Goal: Information Seeking & Learning: Learn about a topic

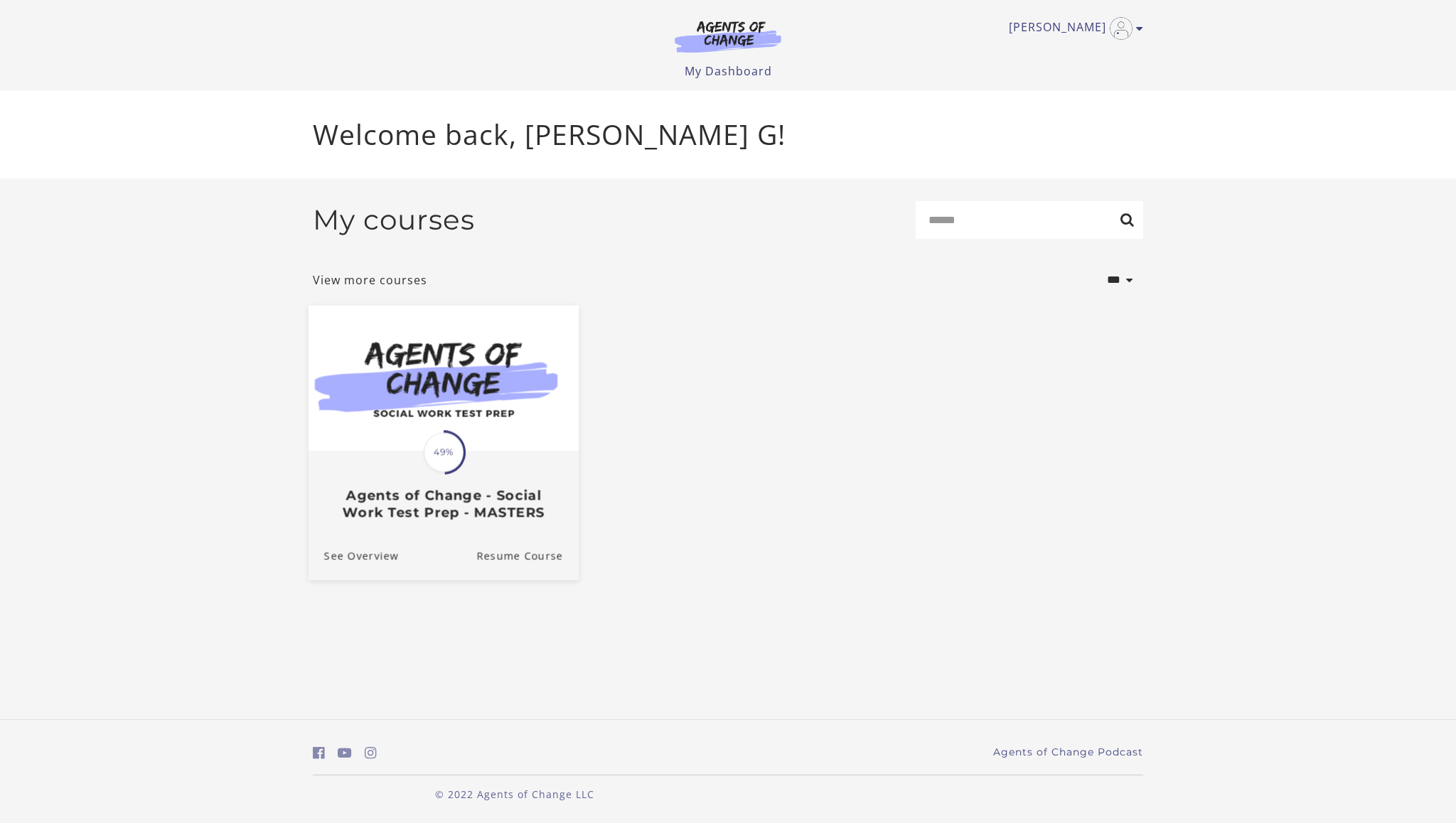
click at [505, 516] on h3 "Agents of Change - Social Work Test Prep - MASTERS" at bounding box center [443, 504] width 239 height 33
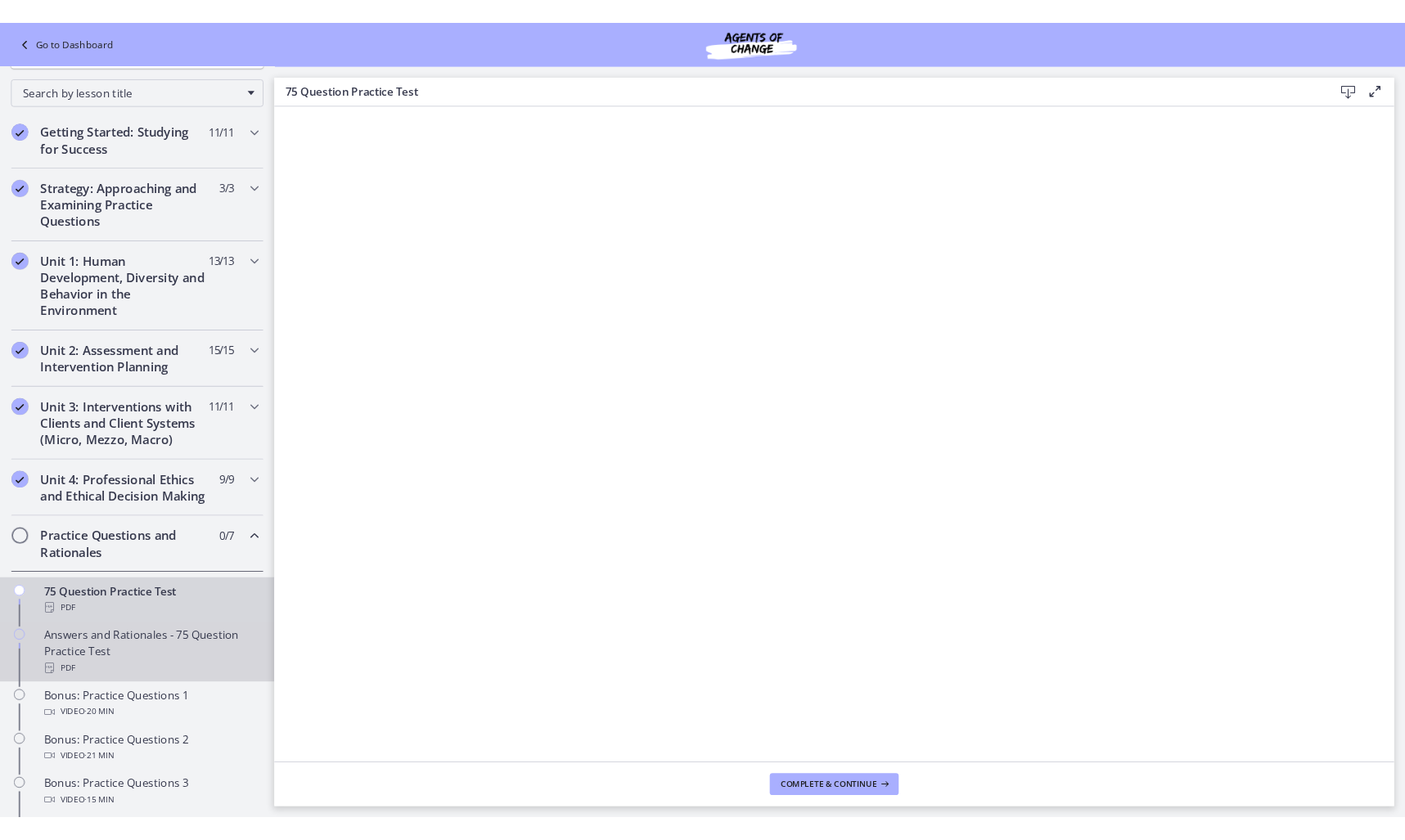
scroll to position [191, 0]
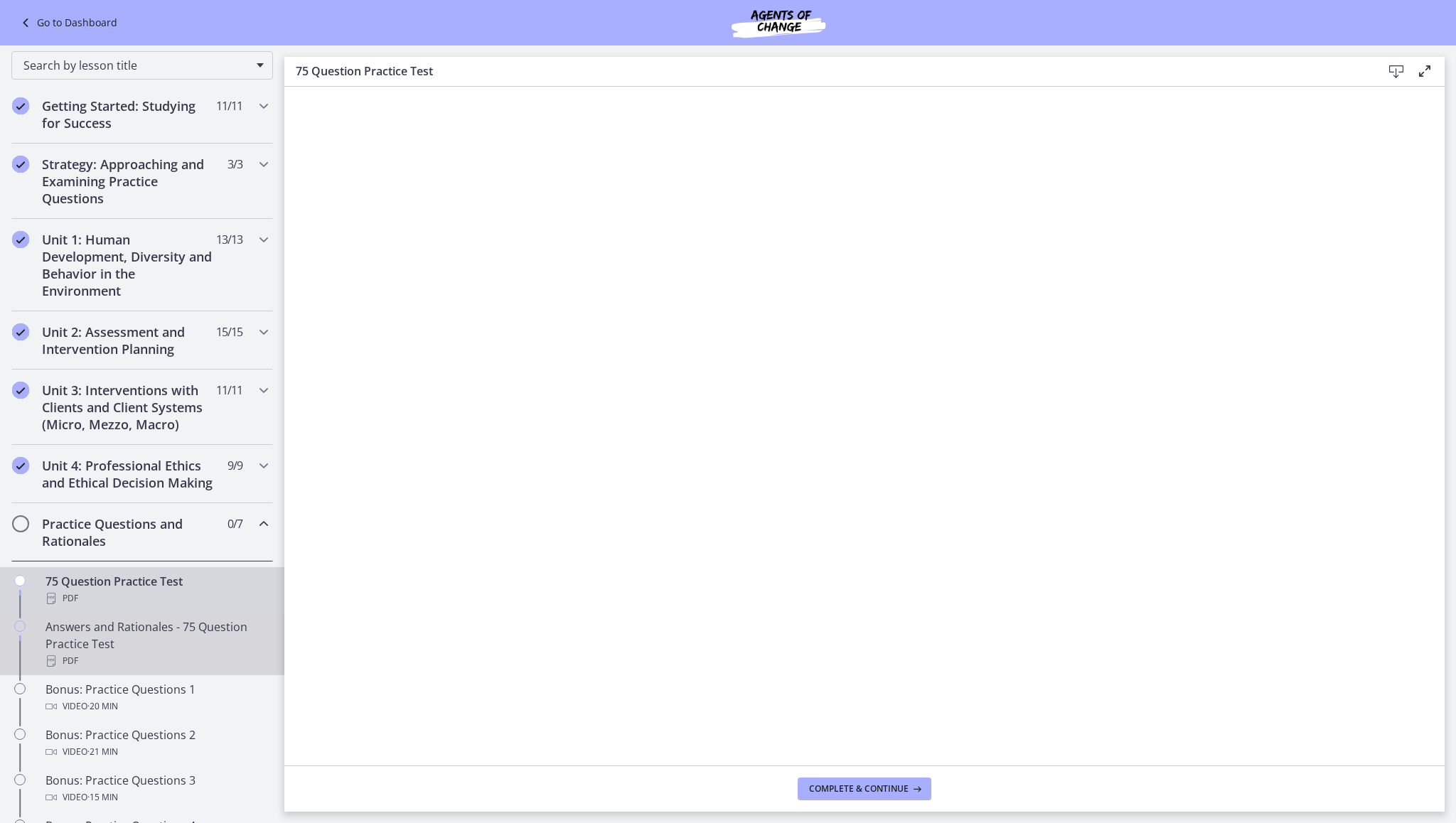
click at [95, 662] on div "Answers and Rationales - 75 Question Practice Test PDF" at bounding box center [157, 644] width 222 height 51
click at [103, 602] on div "75 Question Practice Test PDF" at bounding box center [157, 590] width 222 height 34
click at [150, 667] on div "Answers and Rationales - 75 Question Practice Test PDF" at bounding box center [157, 644] width 222 height 51
click at [136, 607] on div "PDF" at bounding box center [157, 598] width 222 height 17
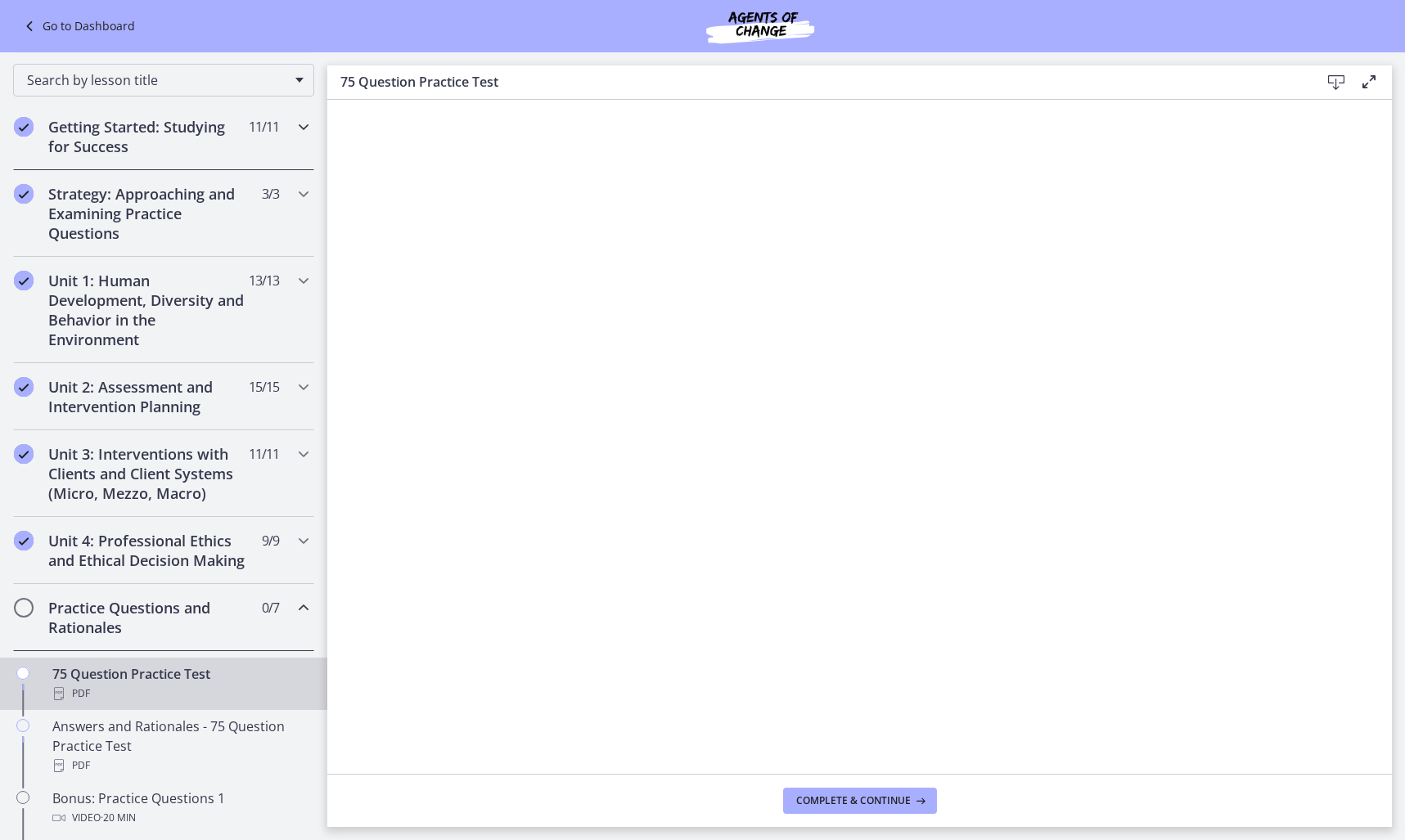
scroll to position [187, 0]
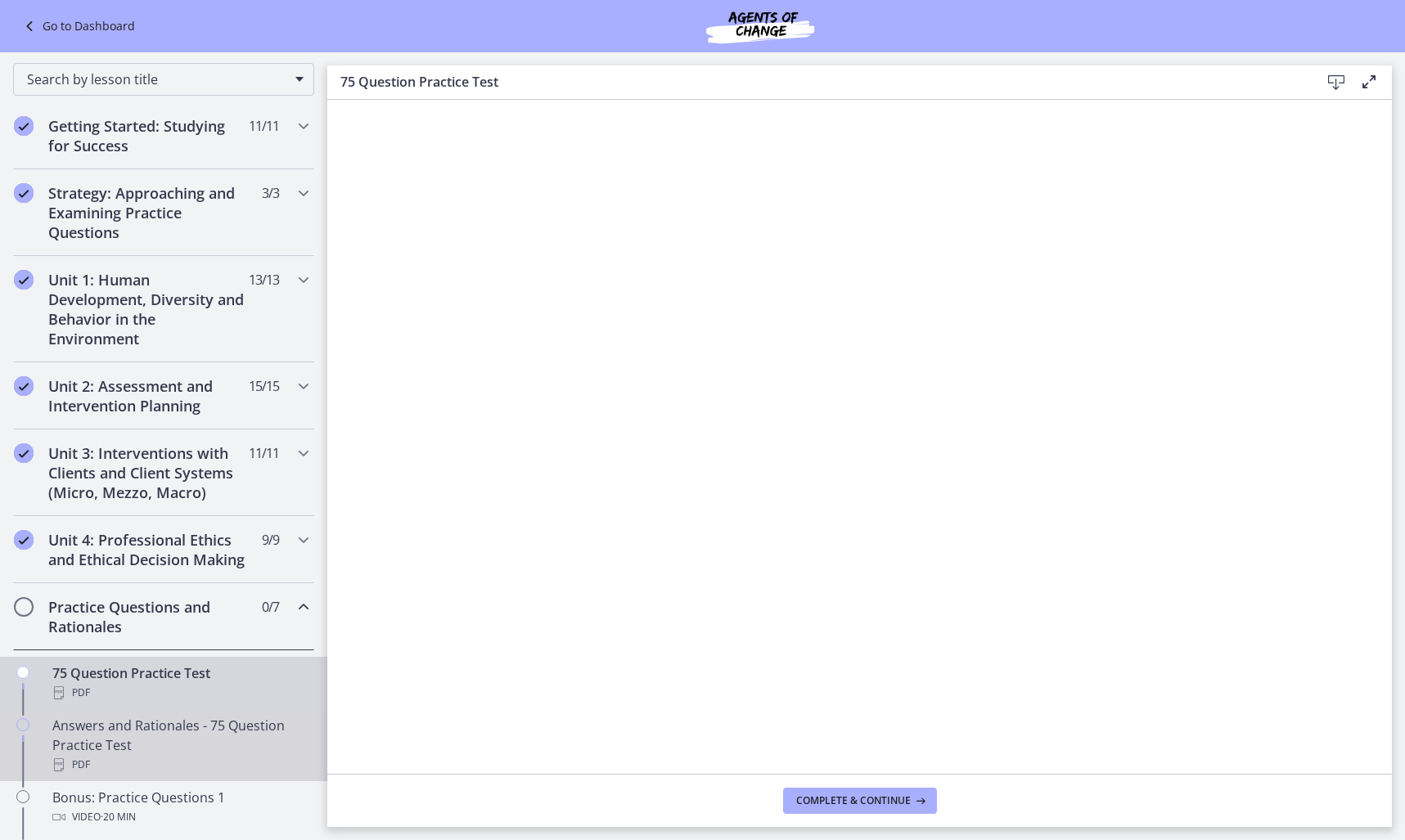
click at [95, 763] on div "Answers and Rationales - 75 Question Practice Test PDF" at bounding box center [180, 745] width 255 height 59
click at [191, 703] on div "PDF" at bounding box center [180, 693] width 255 height 20
click at [158, 764] on div "Answers and Rationales - 75 Question Practice Test PDF" at bounding box center [180, 745] width 255 height 59
click at [220, 693] on div "75 Question Practice Test PDF" at bounding box center [180, 683] width 255 height 39
drag, startPoint x: 148, startPoint y: 745, endPoint x: 160, endPoint y: 744, distance: 12.0
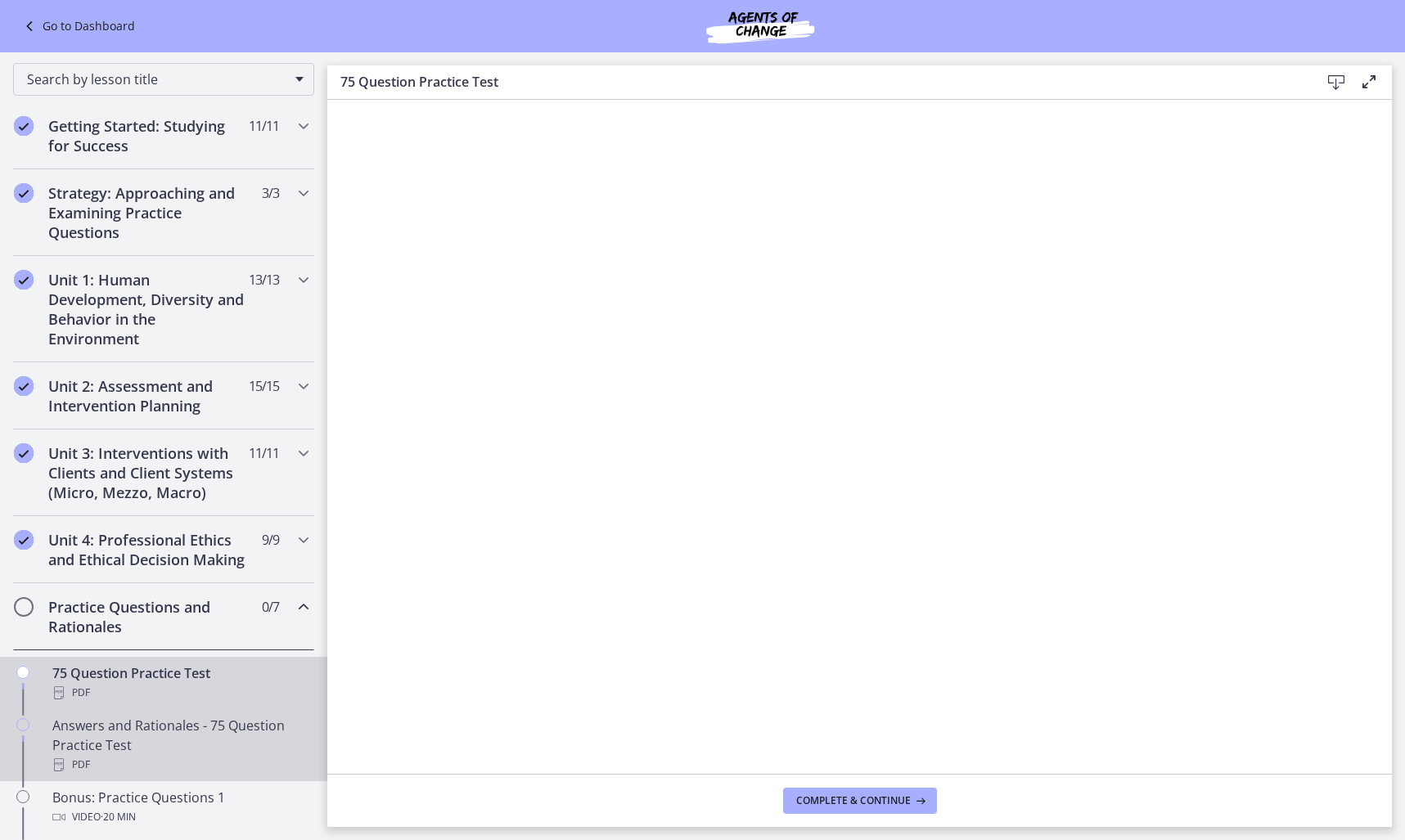
click at [148, 745] on div "Answers and Rationales - 75 Question Practice Test PDF" at bounding box center [180, 745] width 255 height 59
click at [200, 703] on div "PDF" at bounding box center [180, 693] width 255 height 20
click at [93, 760] on div "Answers and Rationales - 75 Question Practice Test PDF" at bounding box center [180, 745] width 255 height 59
click at [187, 703] on div "PDF" at bounding box center [180, 693] width 255 height 20
click at [128, 745] on div "Answers and Rationales - 75 Question Practice Test PDF" at bounding box center [180, 745] width 255 height 59
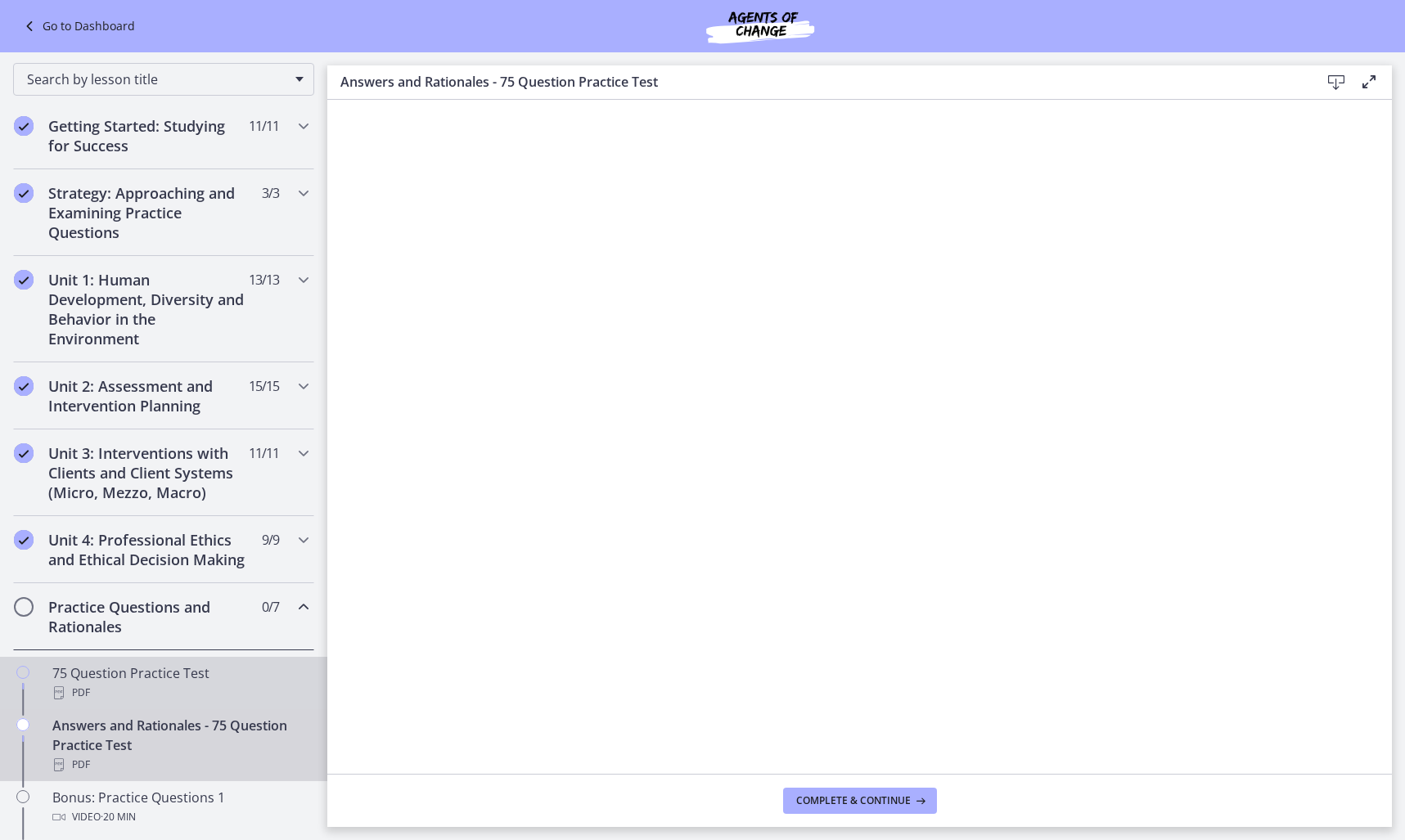
click at [187, 703] on div "PDF" at bounding box center [180, 693] width 255 height 20
click at [176, 757] on div "Answers and Rationales - 75 Question Practice Test PDF" at bounding box center [180, 745] width 255 height 59
click at [77, 700] on div "75 Question Practice Test PDF" at bounding box center [180, 683] width 255 height 39
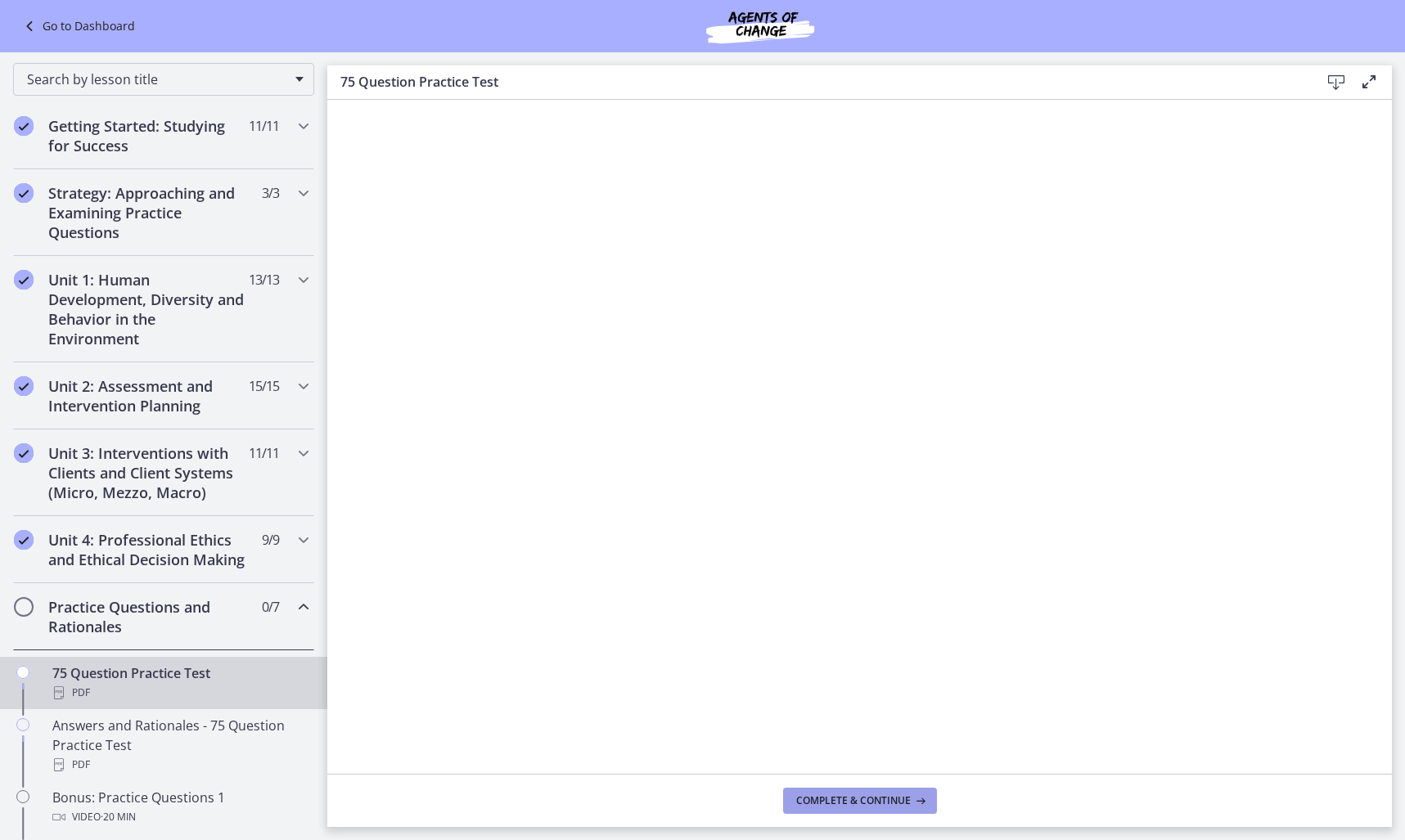
click at [862, 802] on span "Complete & continue" at bounding box center [853, 802] width 115 height 13
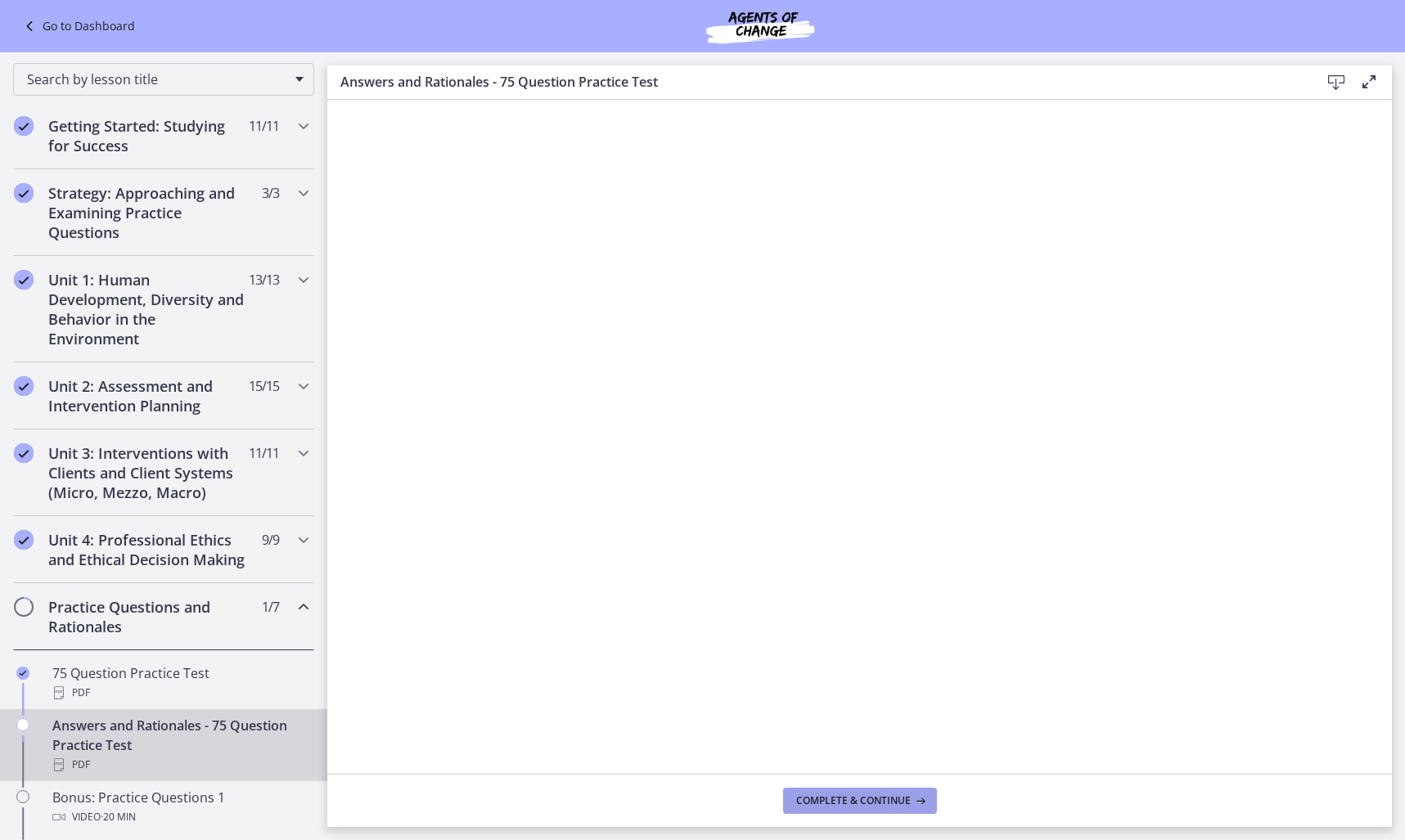
click at [862, 802] on span "Complete & continue" at bounding box center [853, 802] width 115 height 13
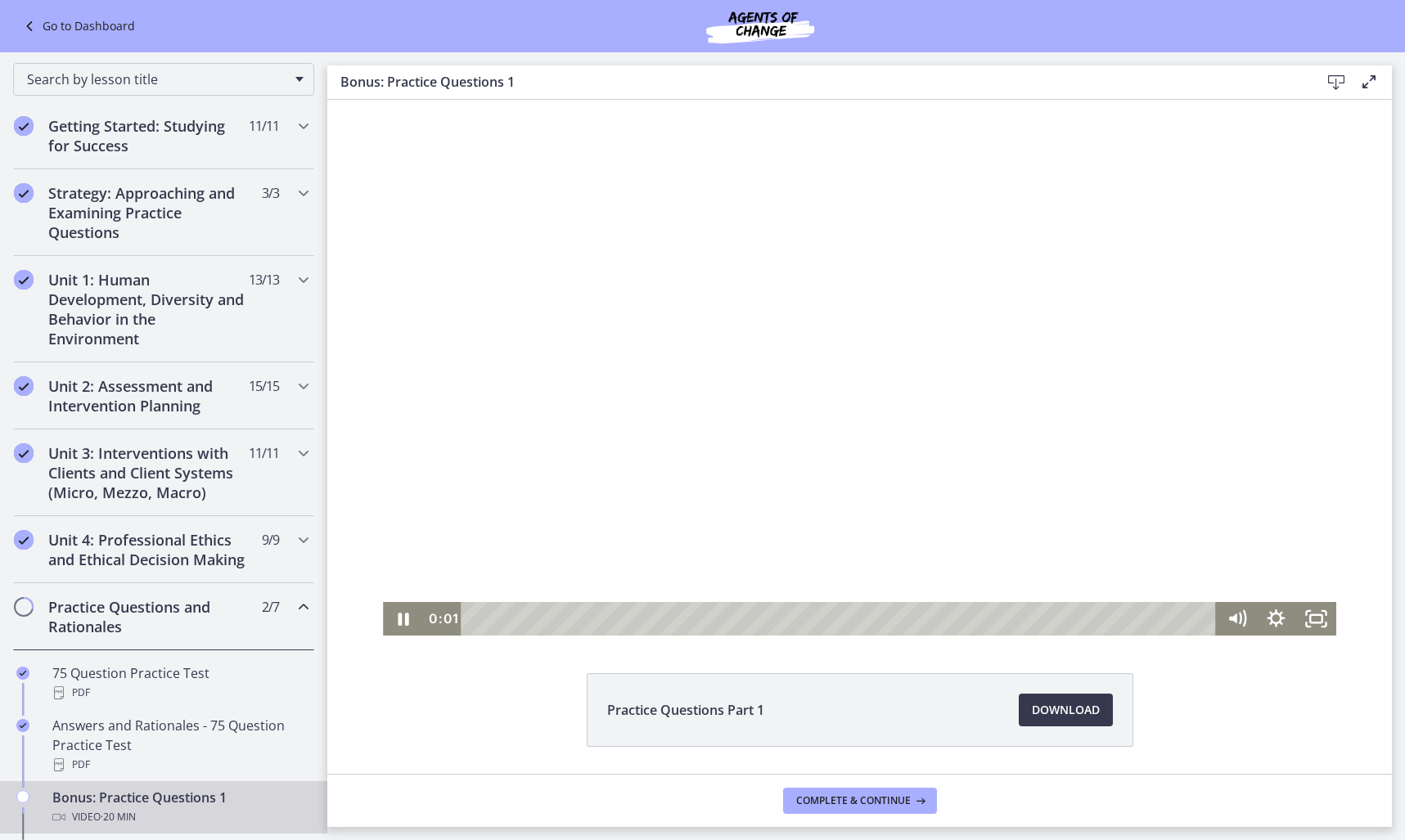
click at [725, 395] on div at bounding box center [859, 367] width 953 height 536
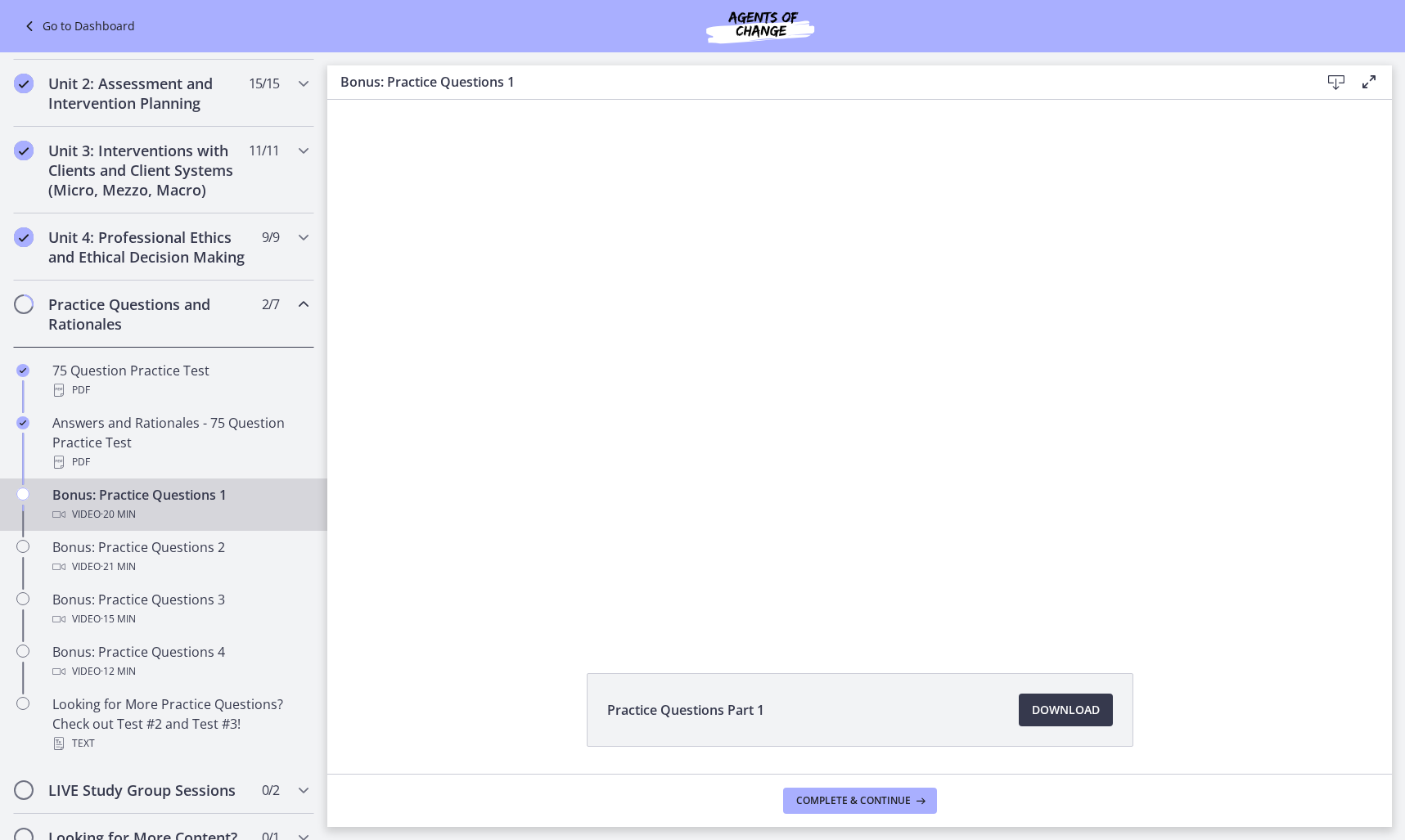
scroll to position [512, 0]
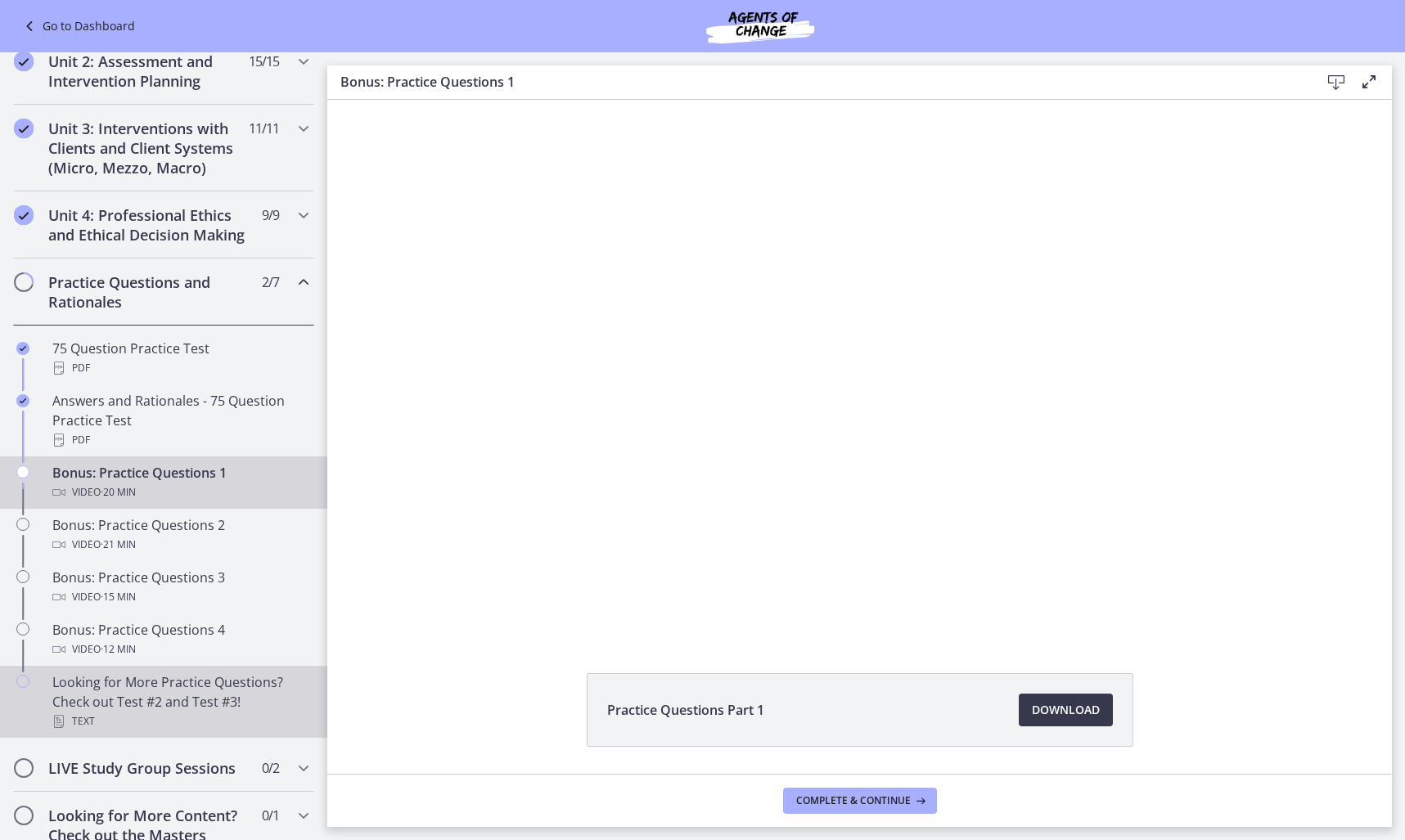
click at [182, 723] on div "Looking for More Practice Questions? Check out Test #2 and Test #3! Text" at bounding box center [180, 702] width 255 height 59
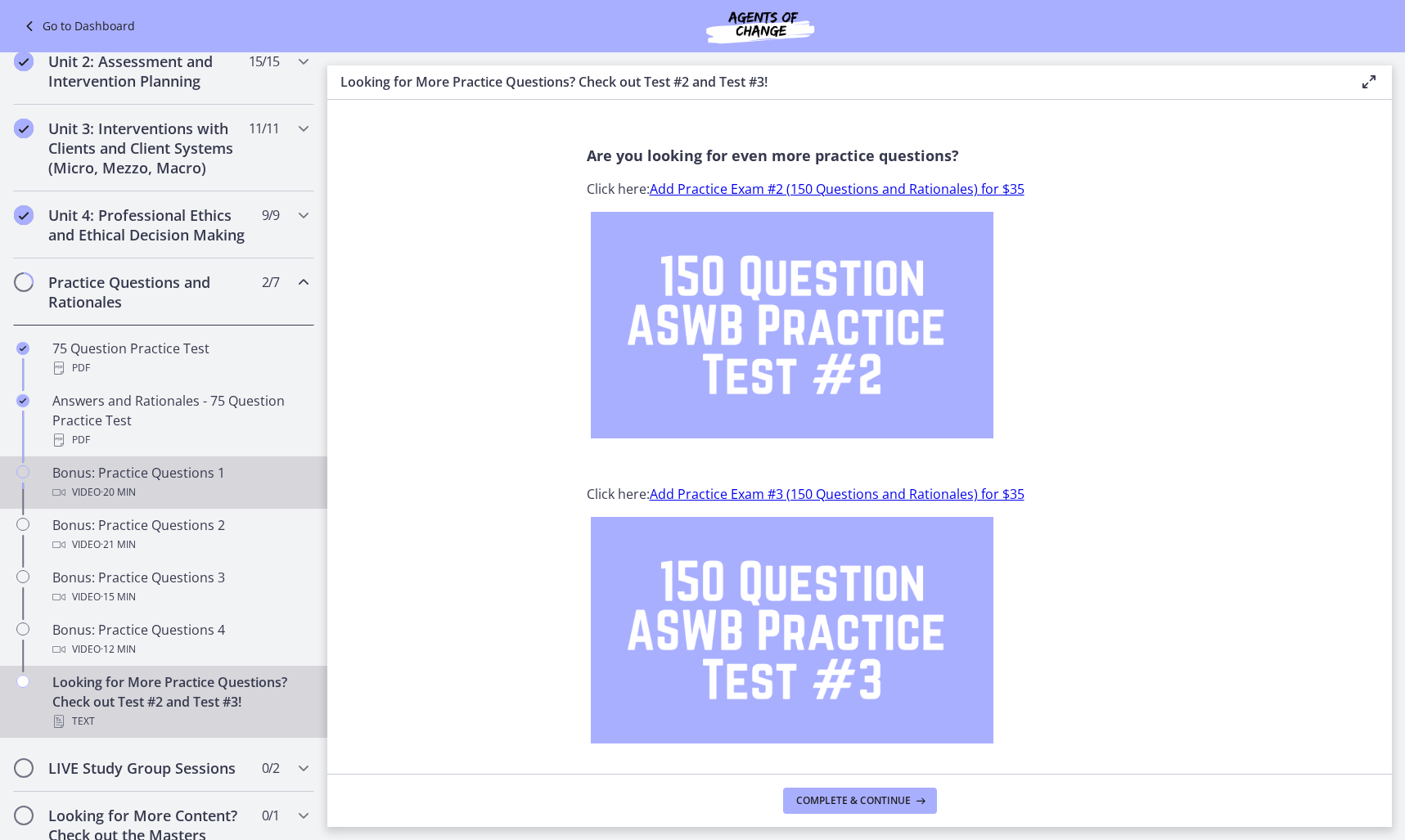
click at [162, 501] on div "Bonus: Practice Questions 1 Video · 20 min" at bounding box center [180, 483] width 255 height 39
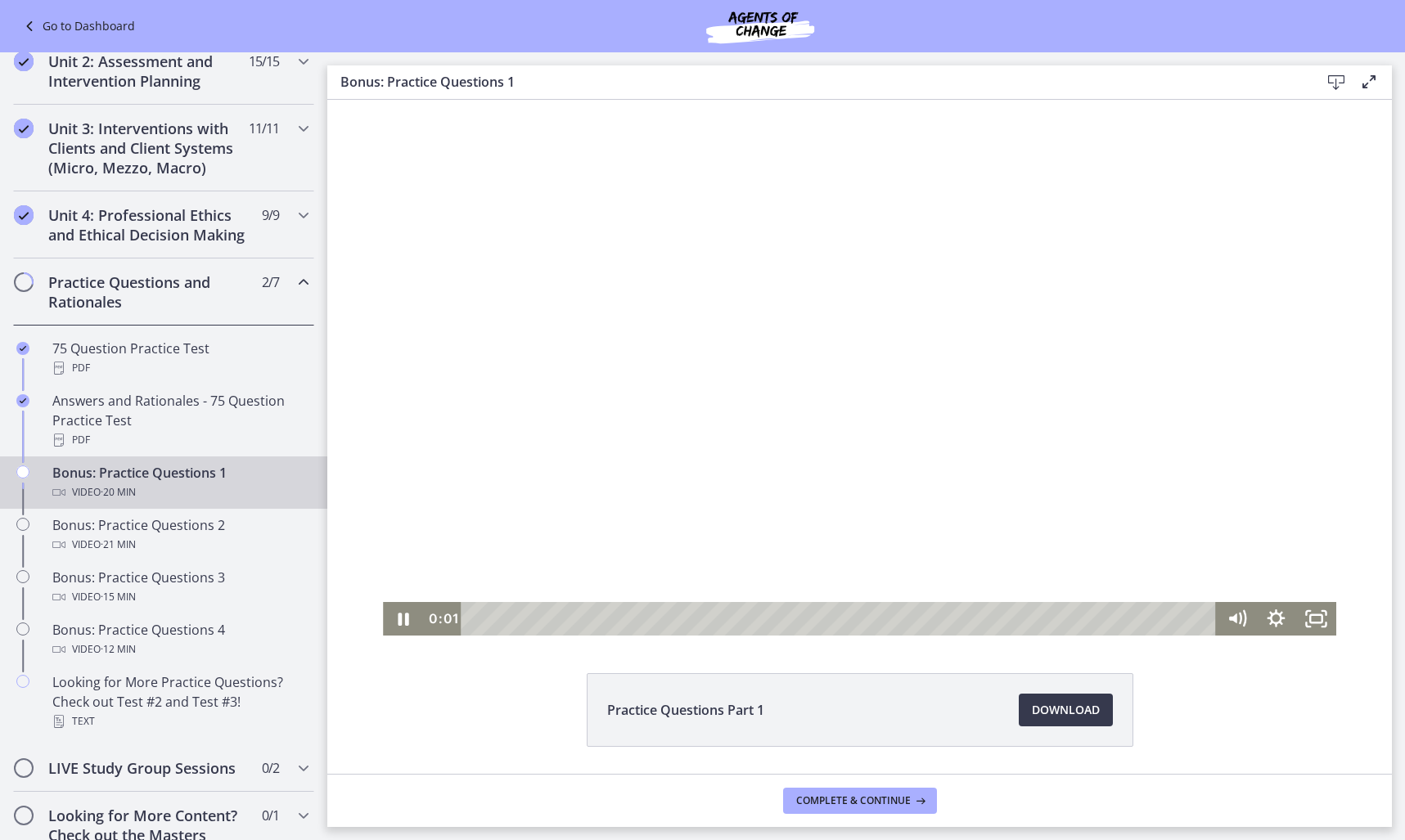
click at [743, 414] on div at bounding box center [859, 367] width 953 height 536
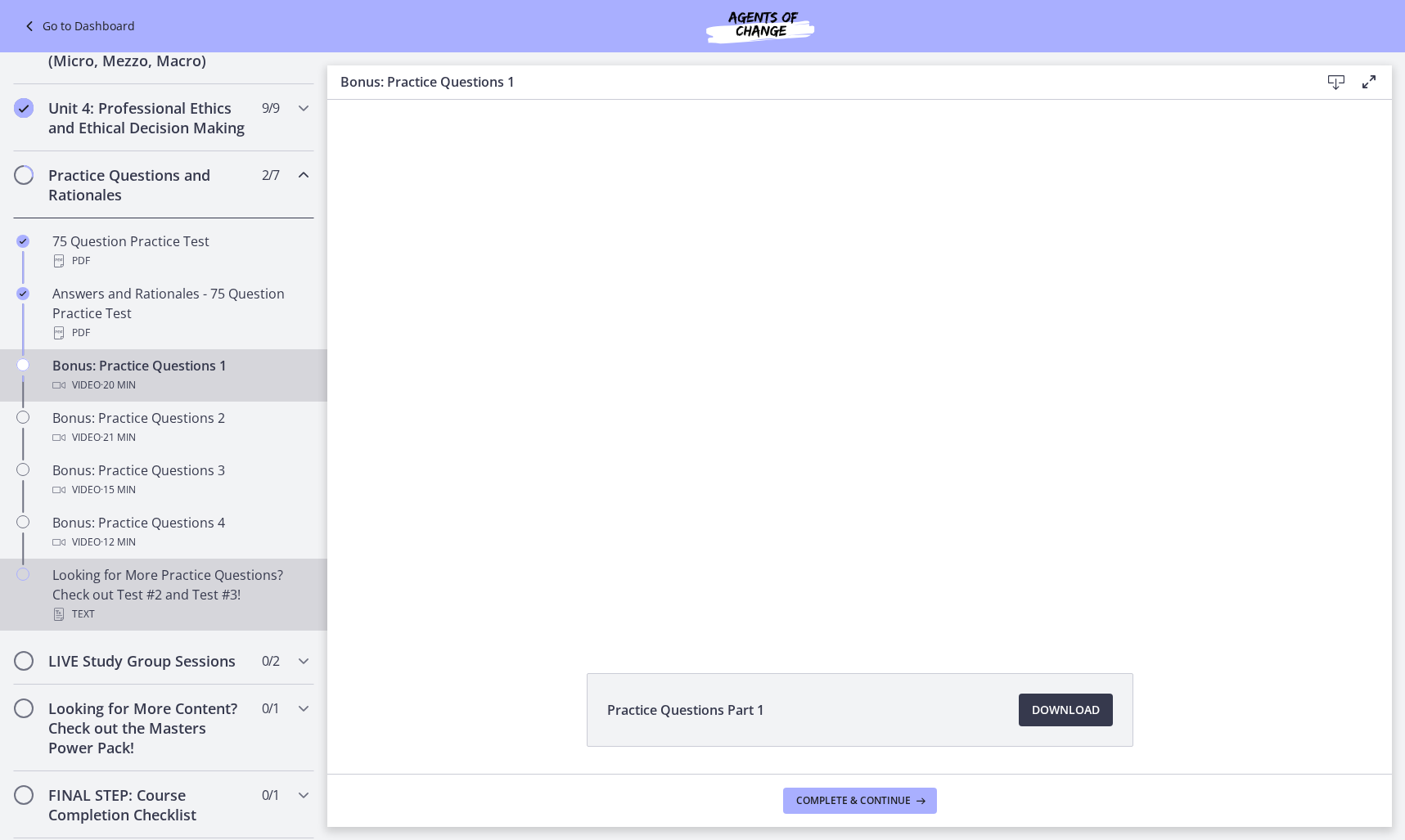
scroll to position [633, 0]
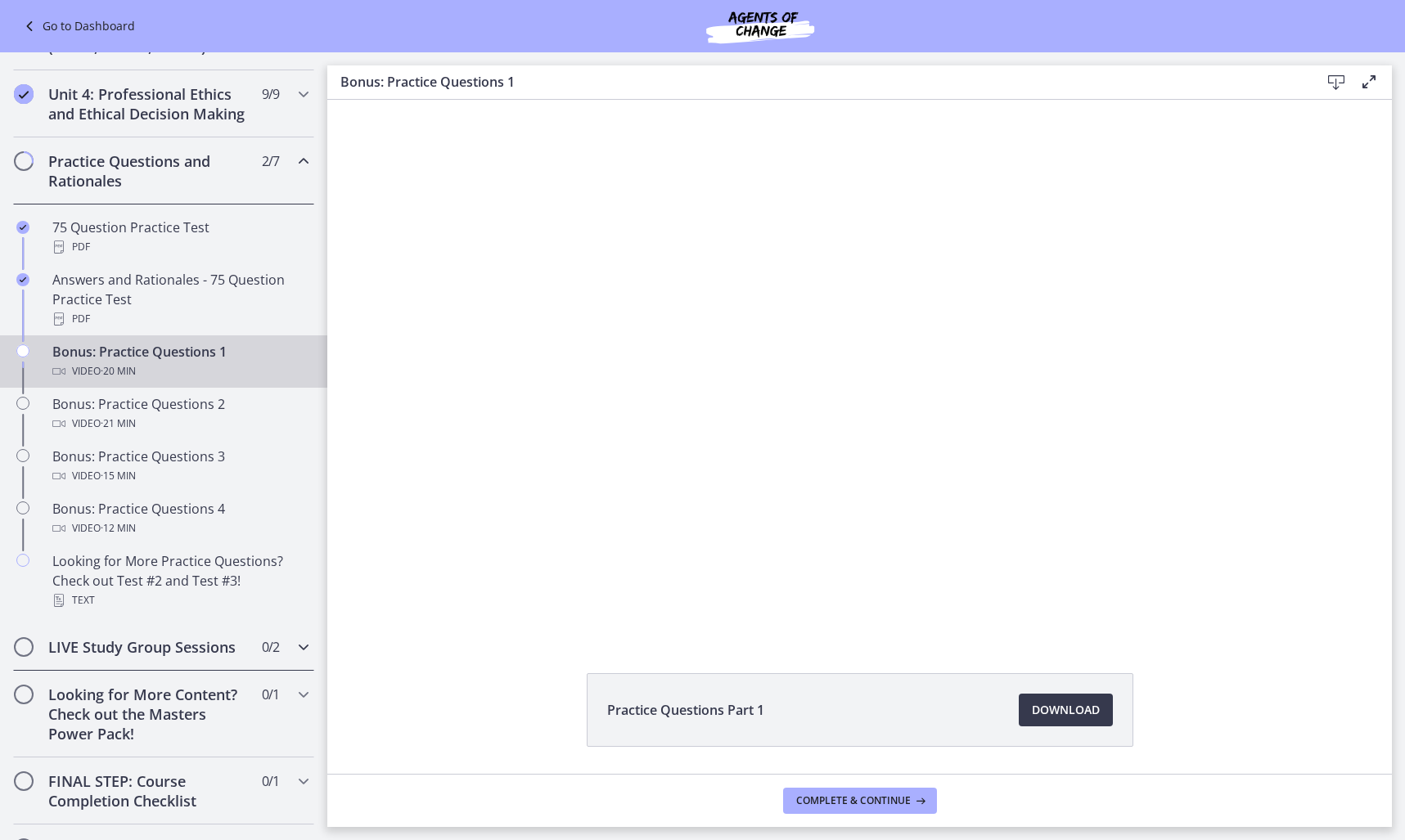
click at [217, 656] on h2 "LIVE Study Group Sessions" at bounding box center [147, 647] width 200 height 20
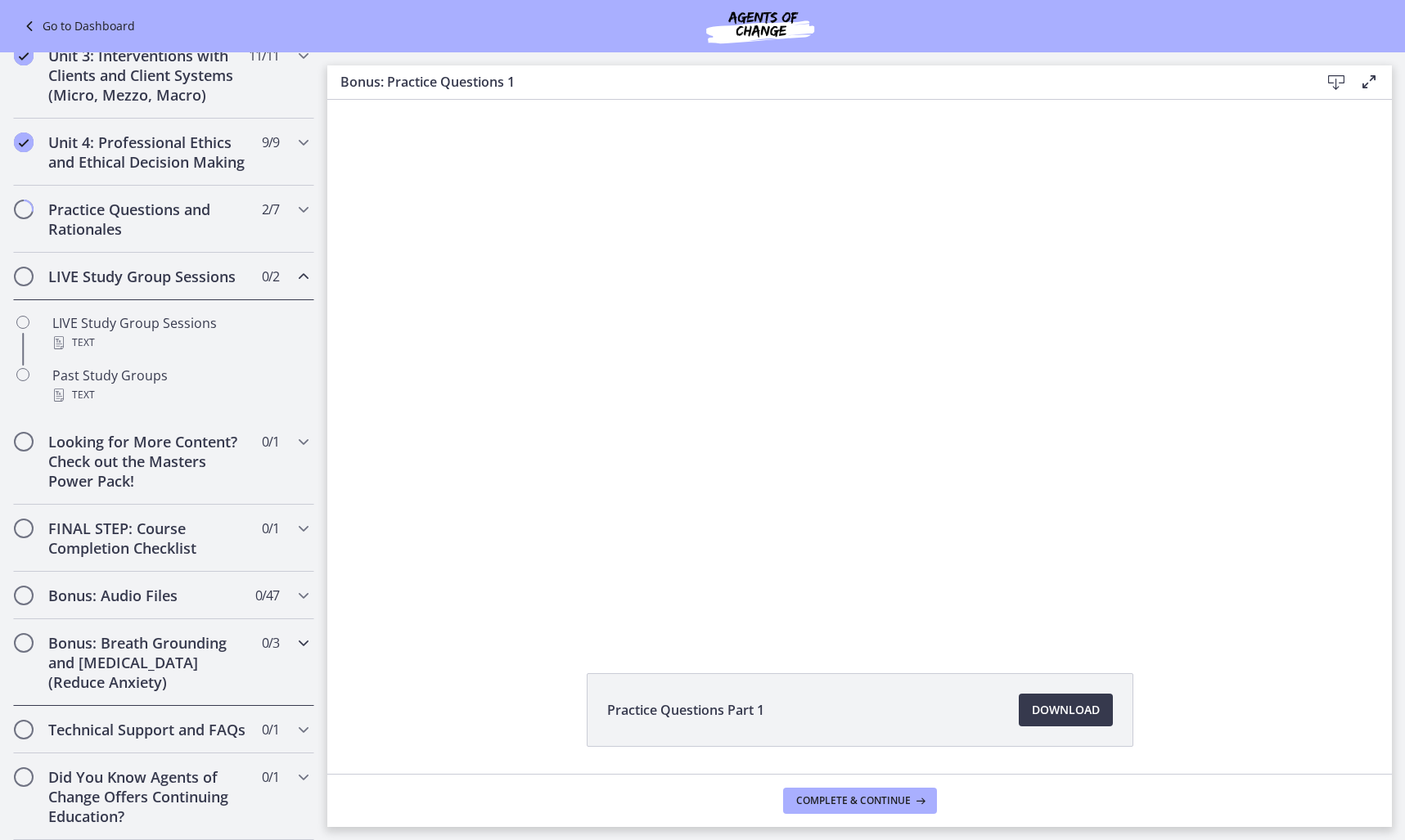
scroll to position [623, 0]
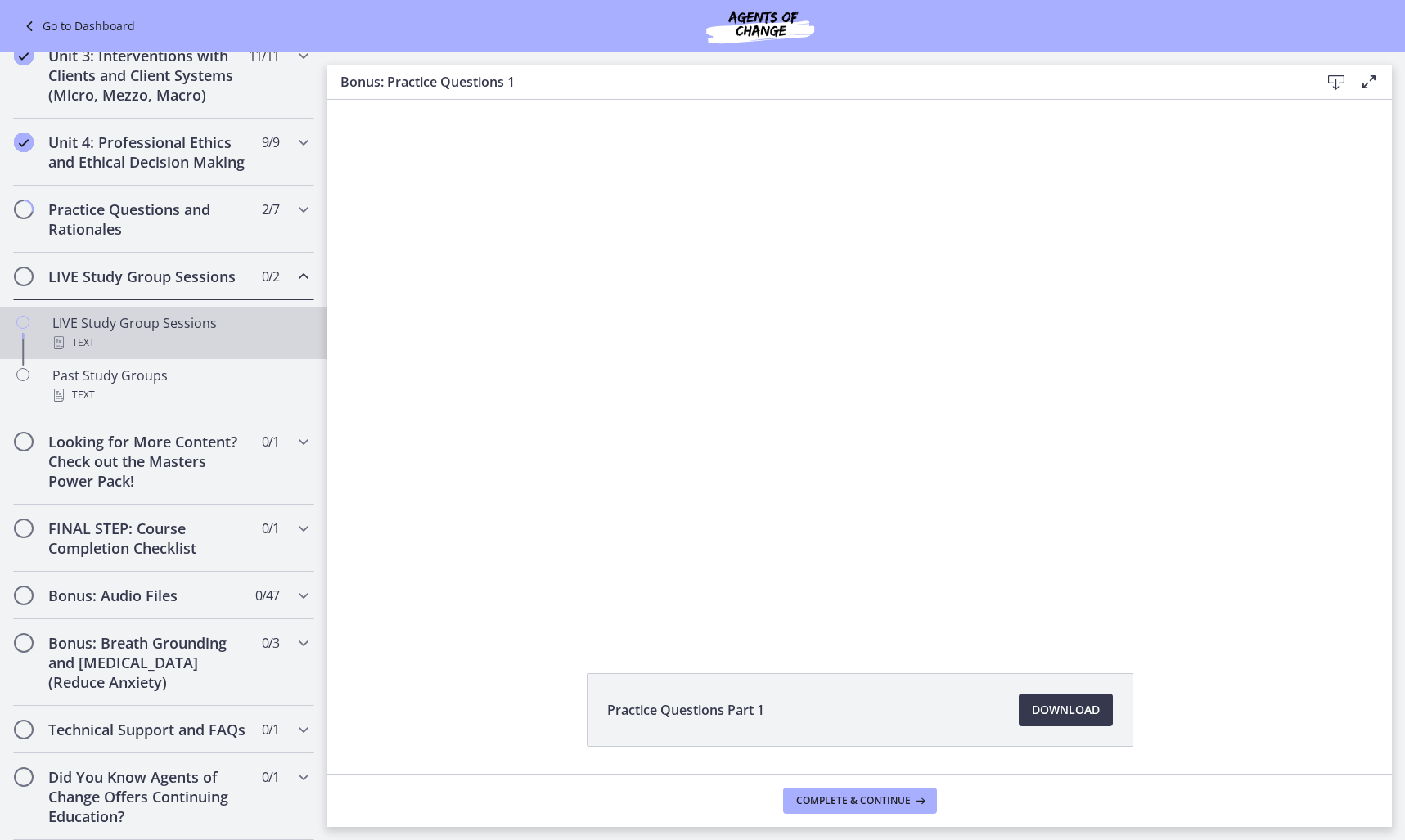
click at [163, 333] on div "Text" at bounding box center [180, 343] width 255 height 20
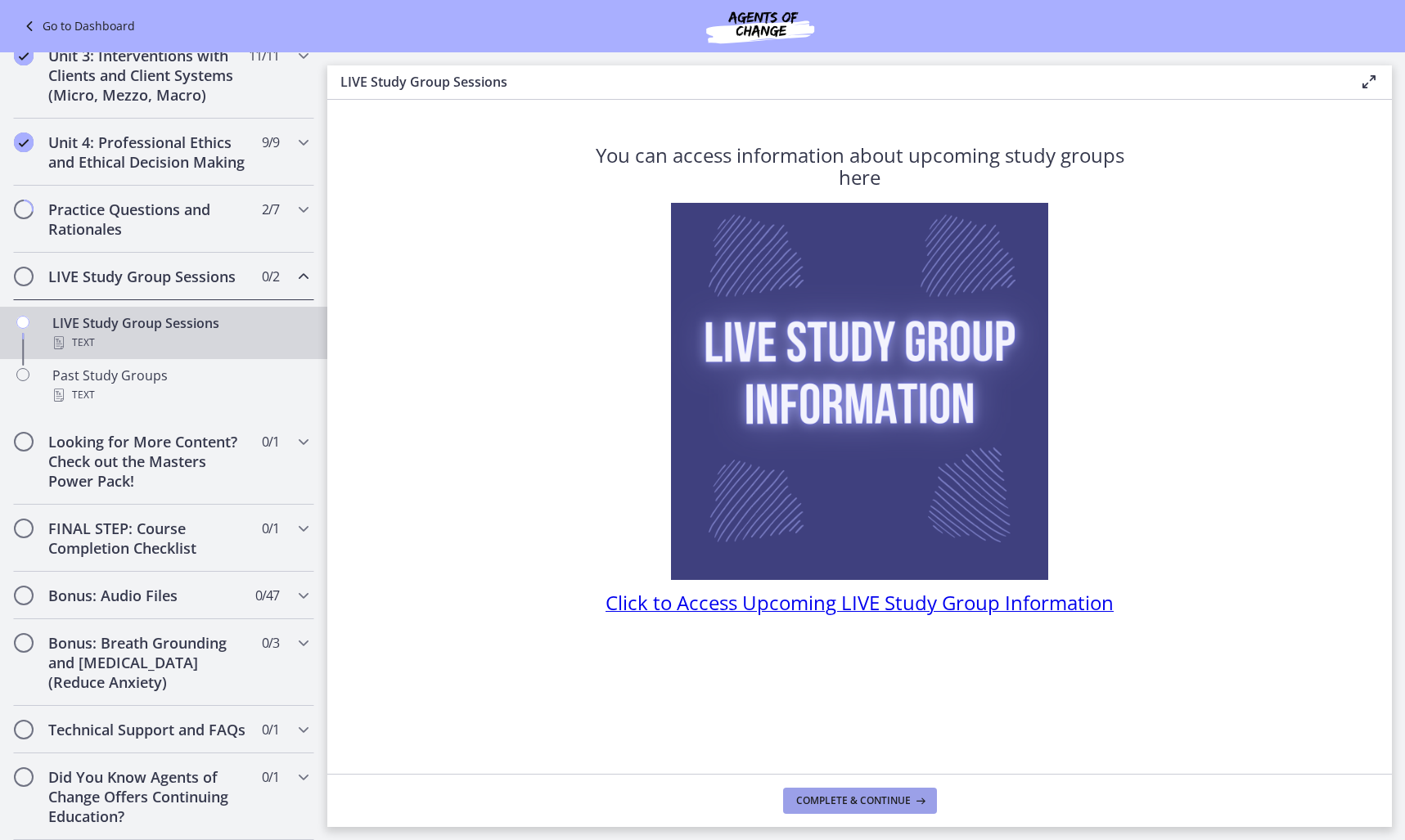
click at [855, 805] on span "Complete & continue" at bounding box center [853, 802] width 115 height 13
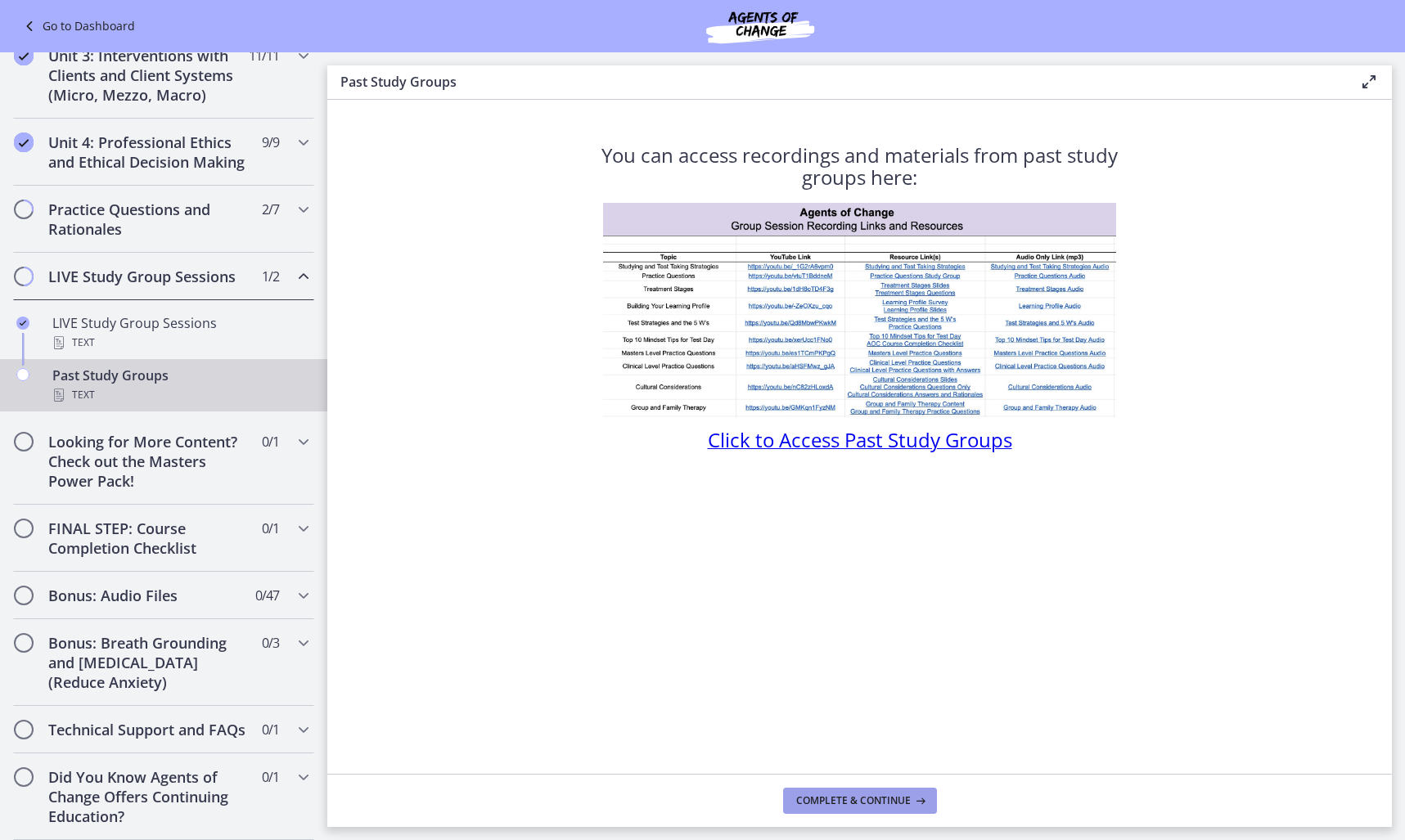
click at [855, 805] on span "Complete & continue" at bounding box center [853, 802] width 115 height 13
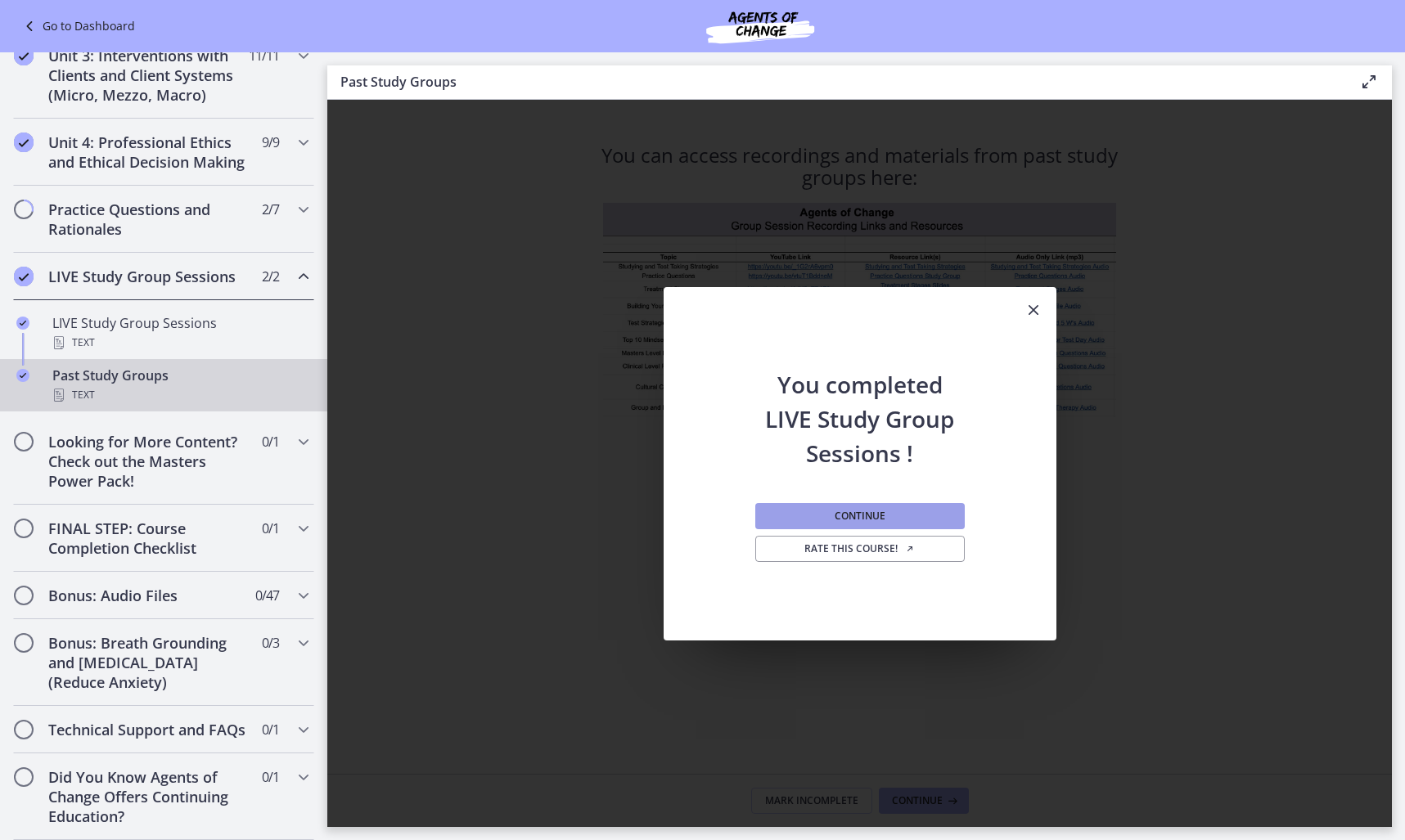
click at [862, 516] on span "Continue" at bounding box center [860, 516] width 51 height 13
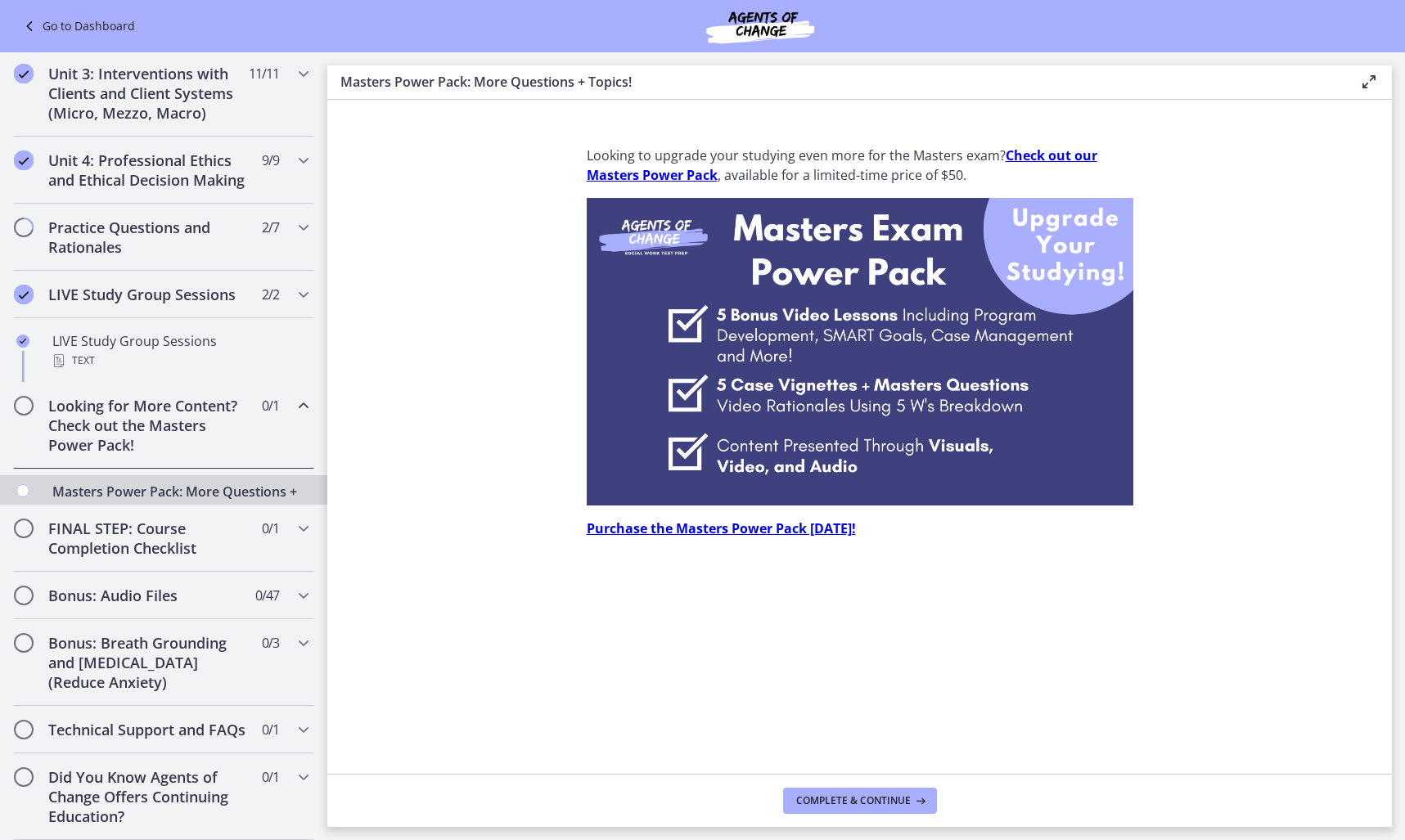
scroll to position [590, 0]
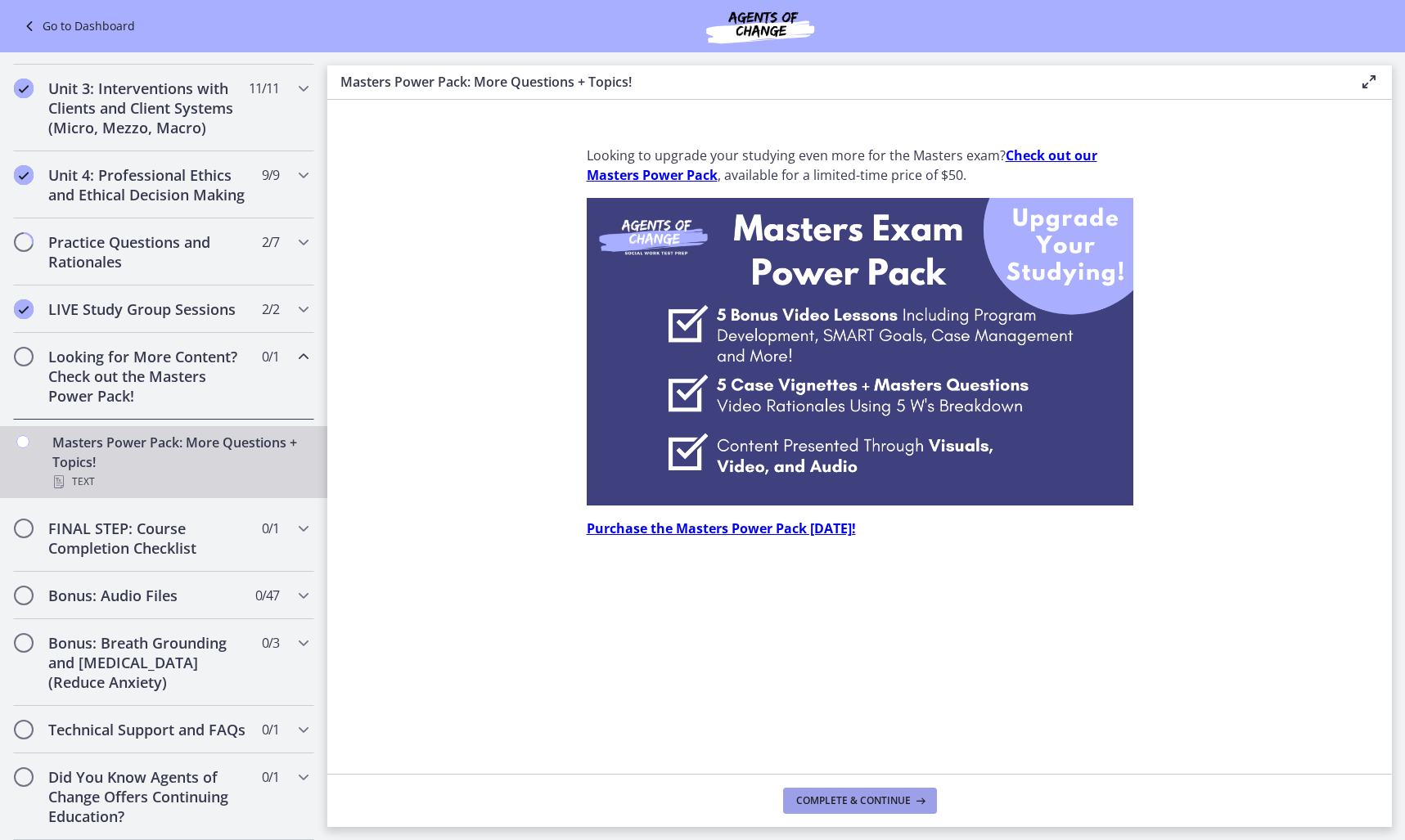
click at [859, 795] on span "Complete & continue" at bounding box center [853, 802] width 115 height 13
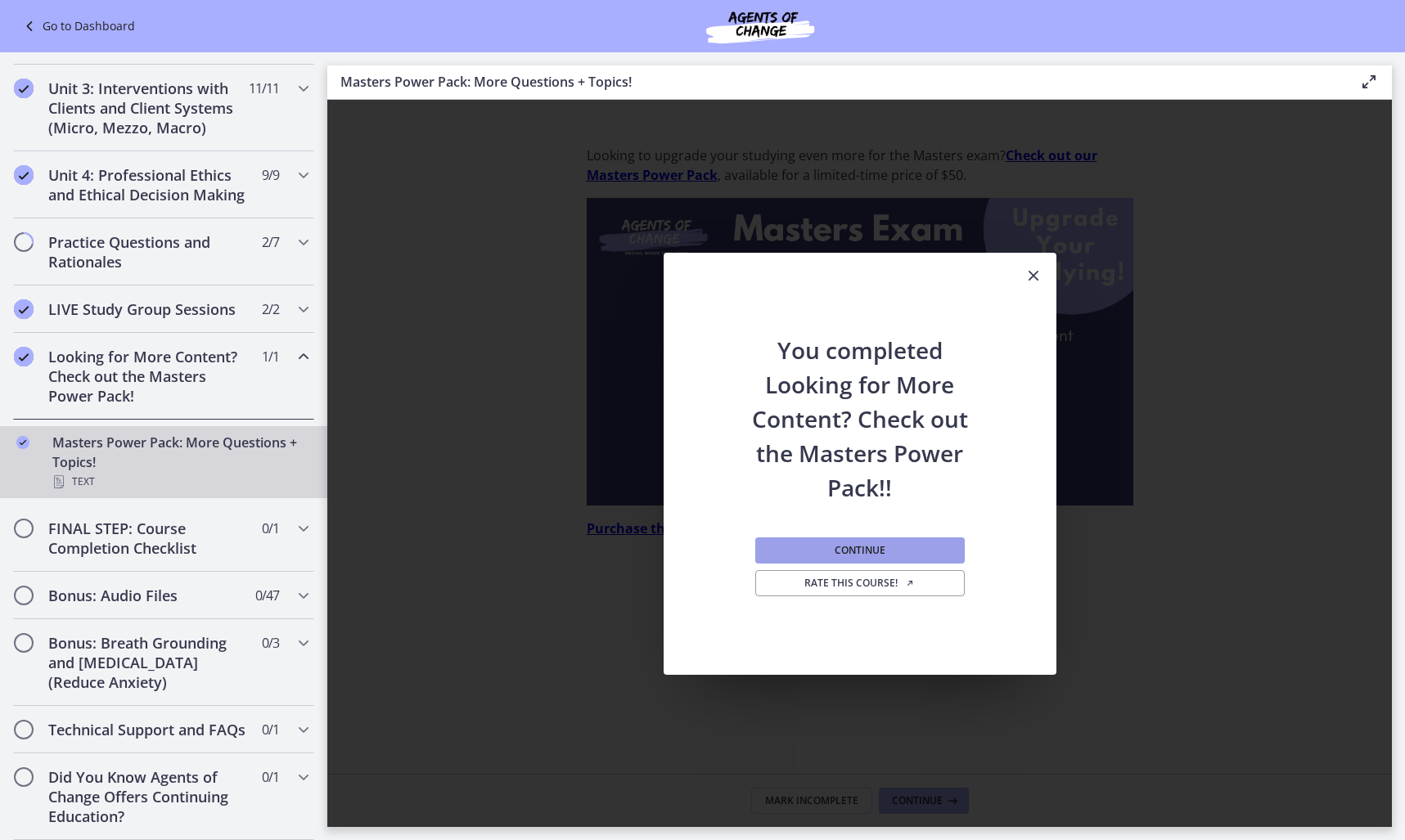
click at [891, 557] on button "Continue" at bounding box center [860, 551] width 209 height 26
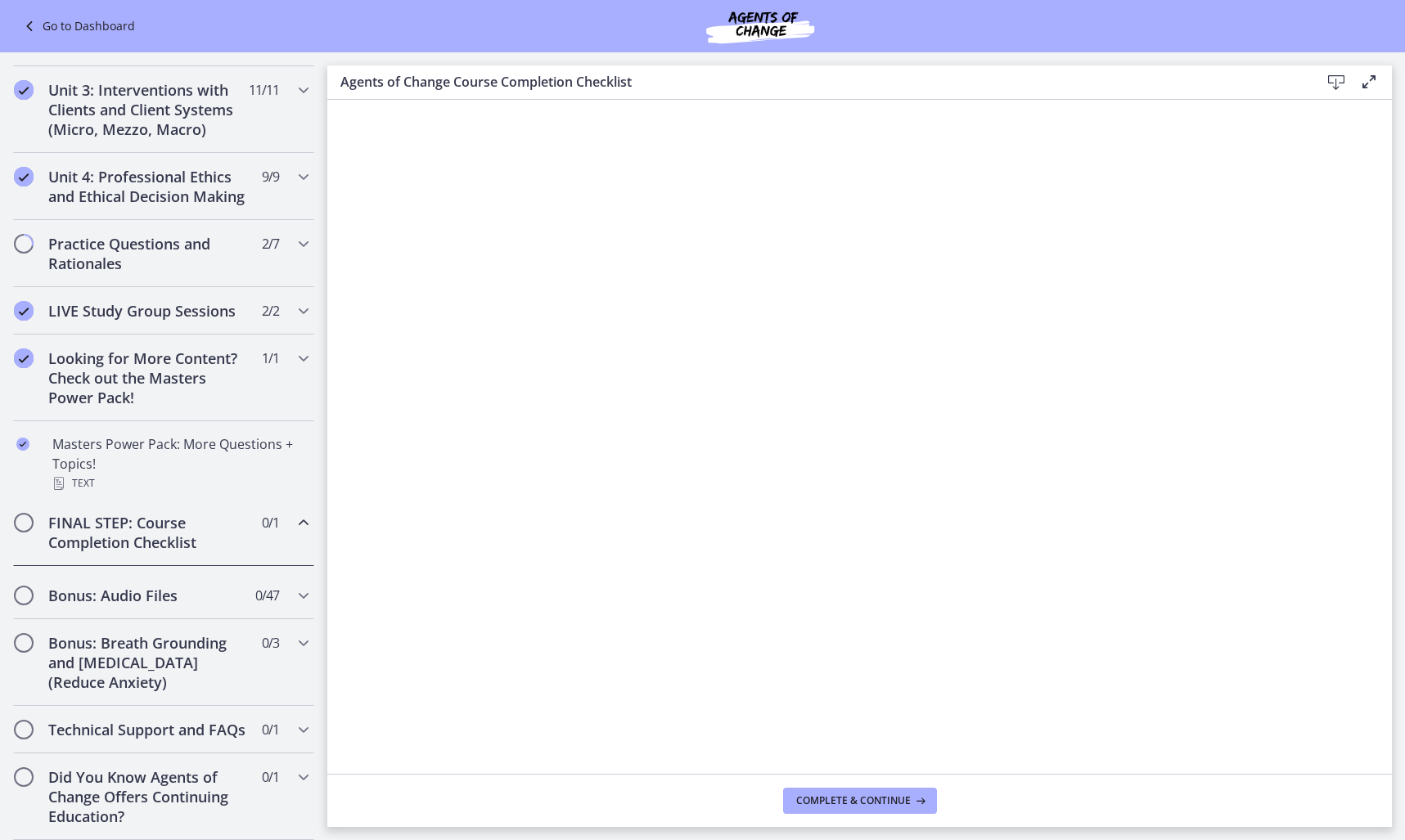
scroll to position [590, 0]
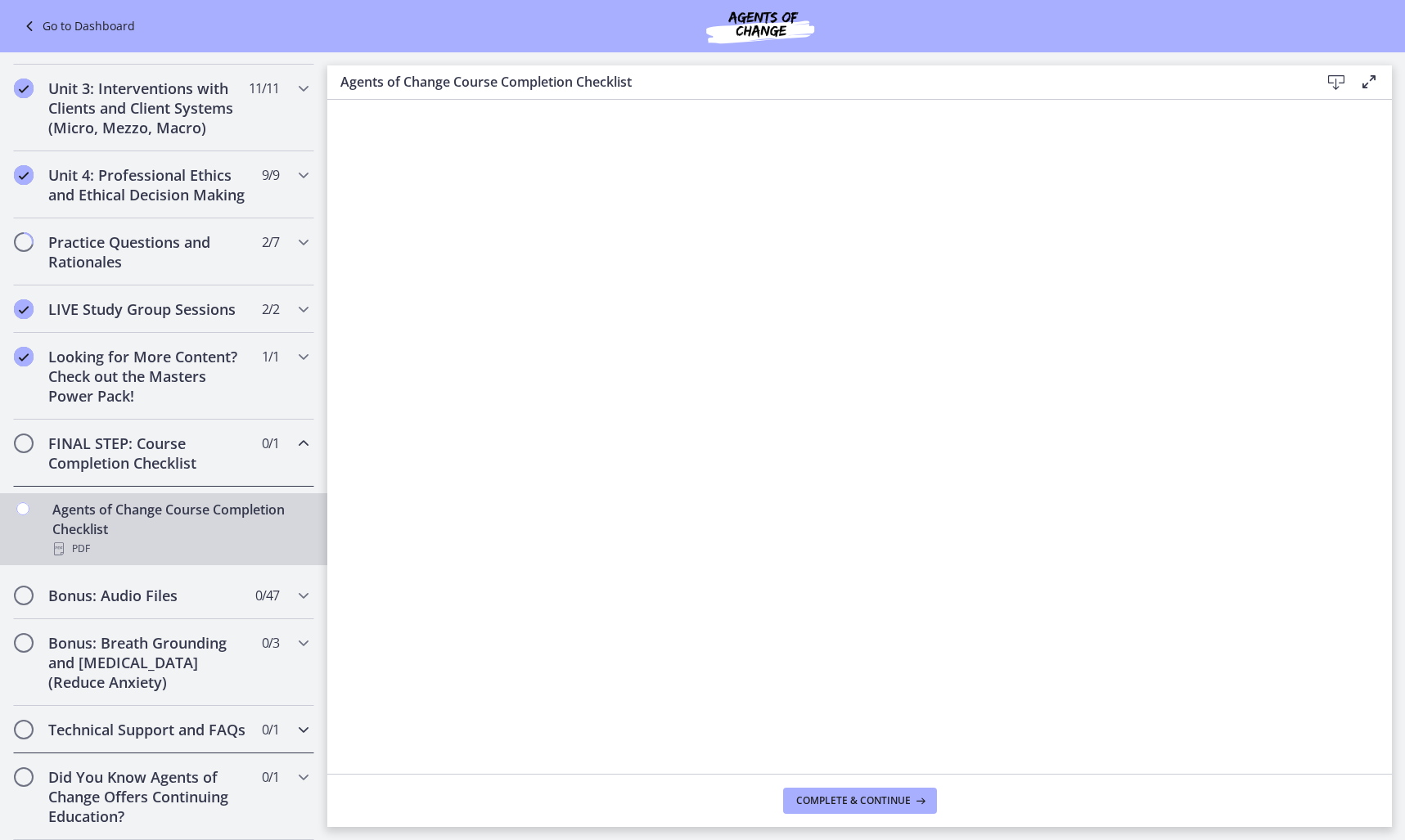
click at [156, 720] on h2 "Technical Support and FAQs" at bounding box center [147, 729] width 200 height 20
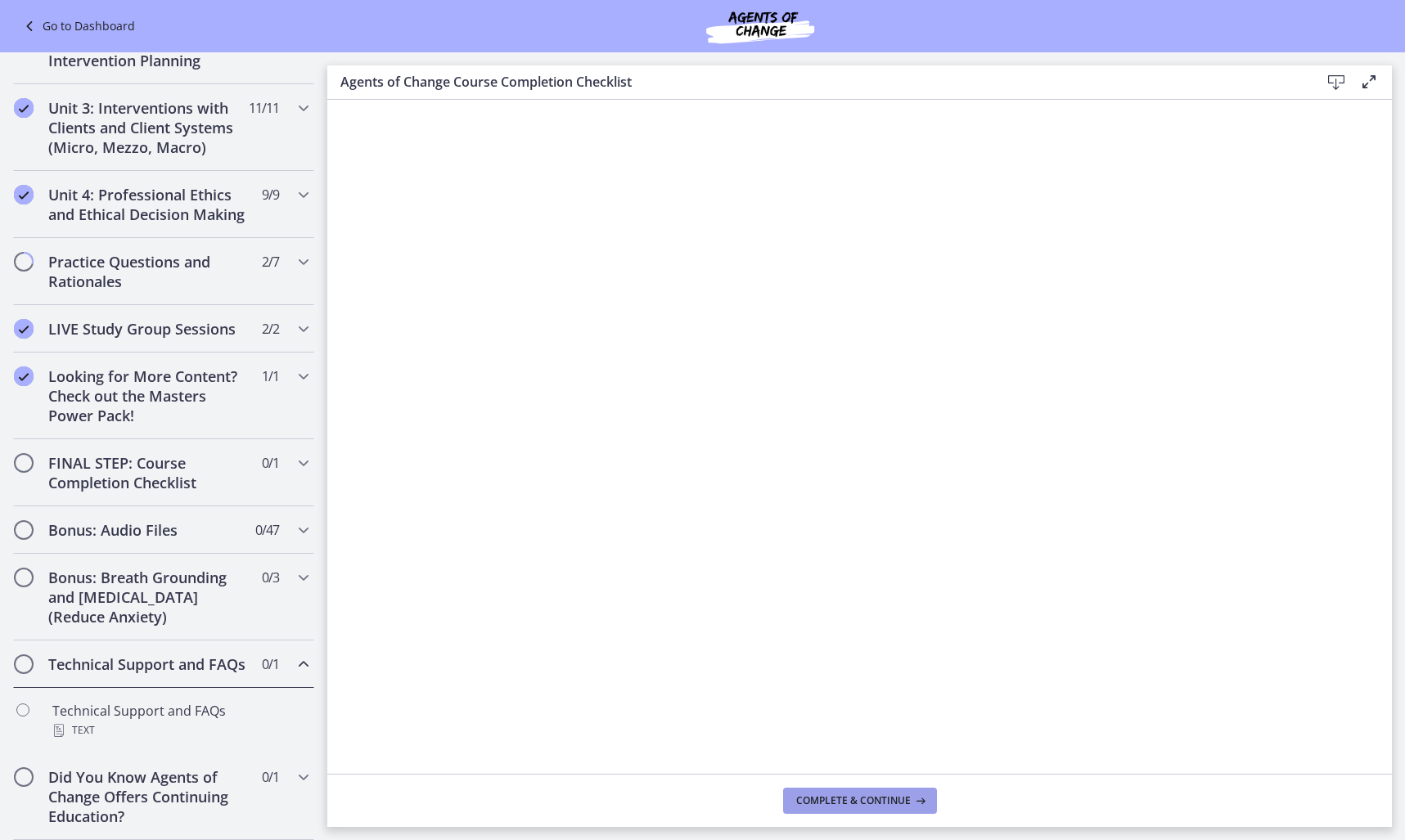
click at [874, 801] on span "Complete & continue" at bounding box center [853, 802] width 115 height 13
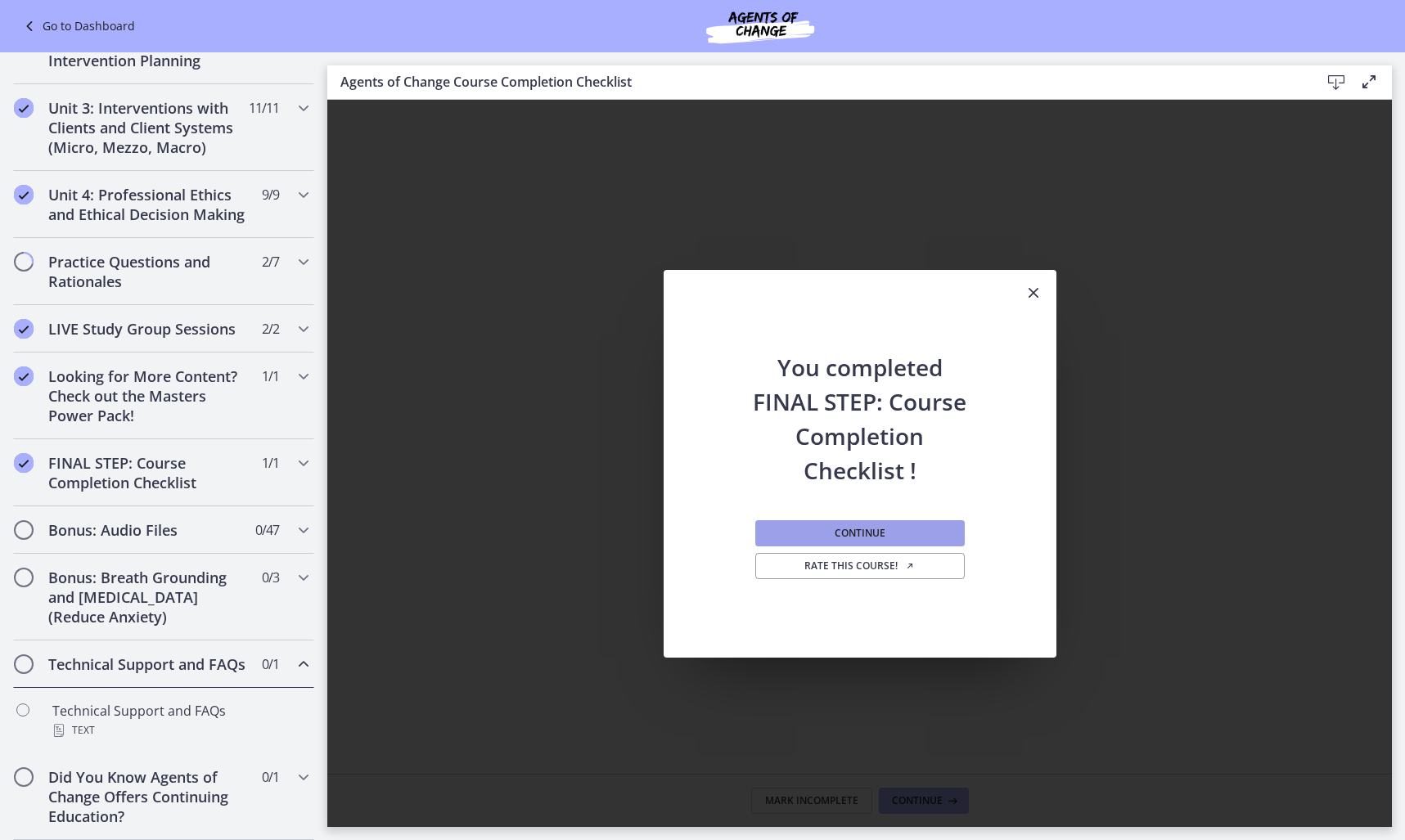
click at [952, 536] on button "Continue" at bounding box center [860, 534] width 209 height 26
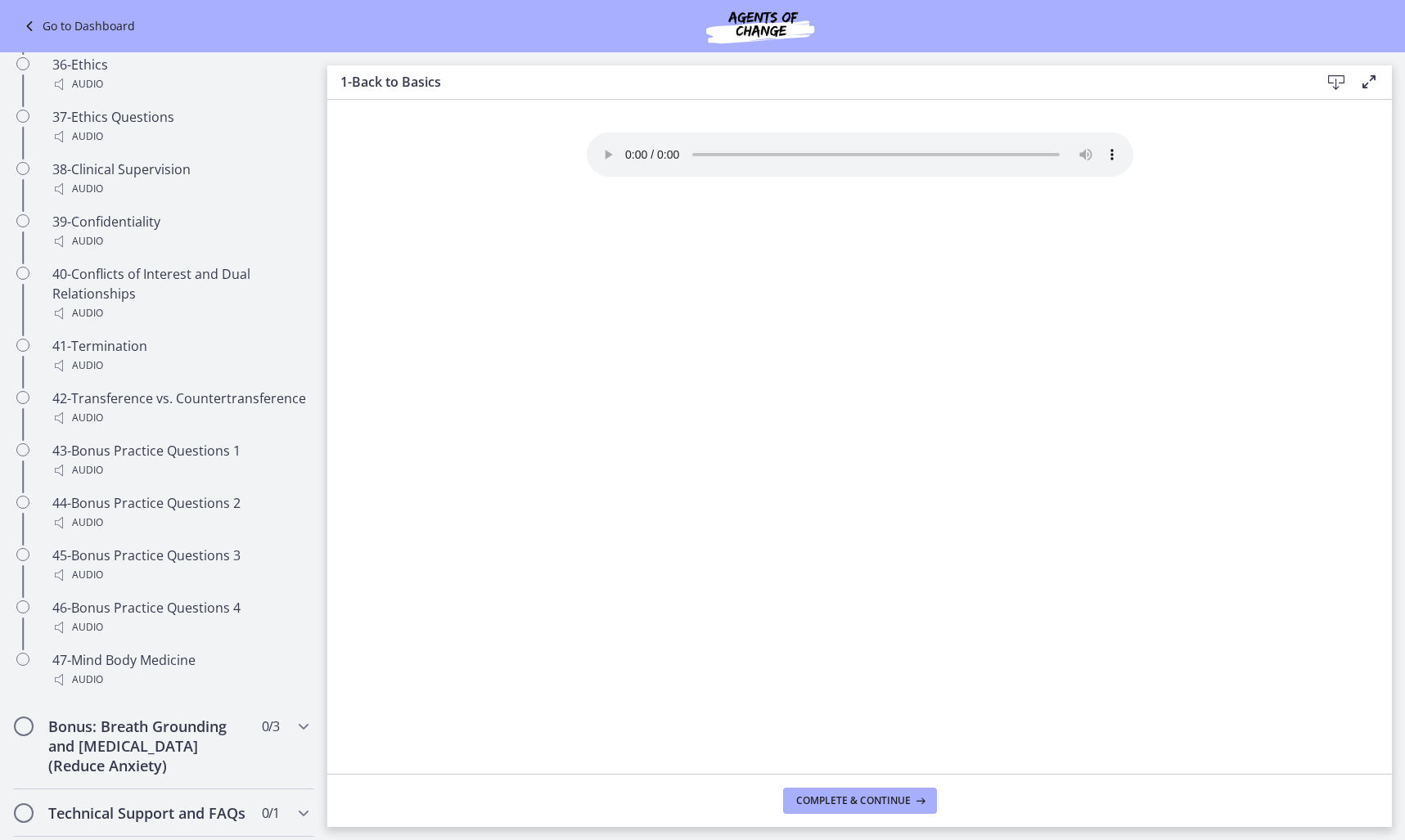
scroll to position [3058, 0]
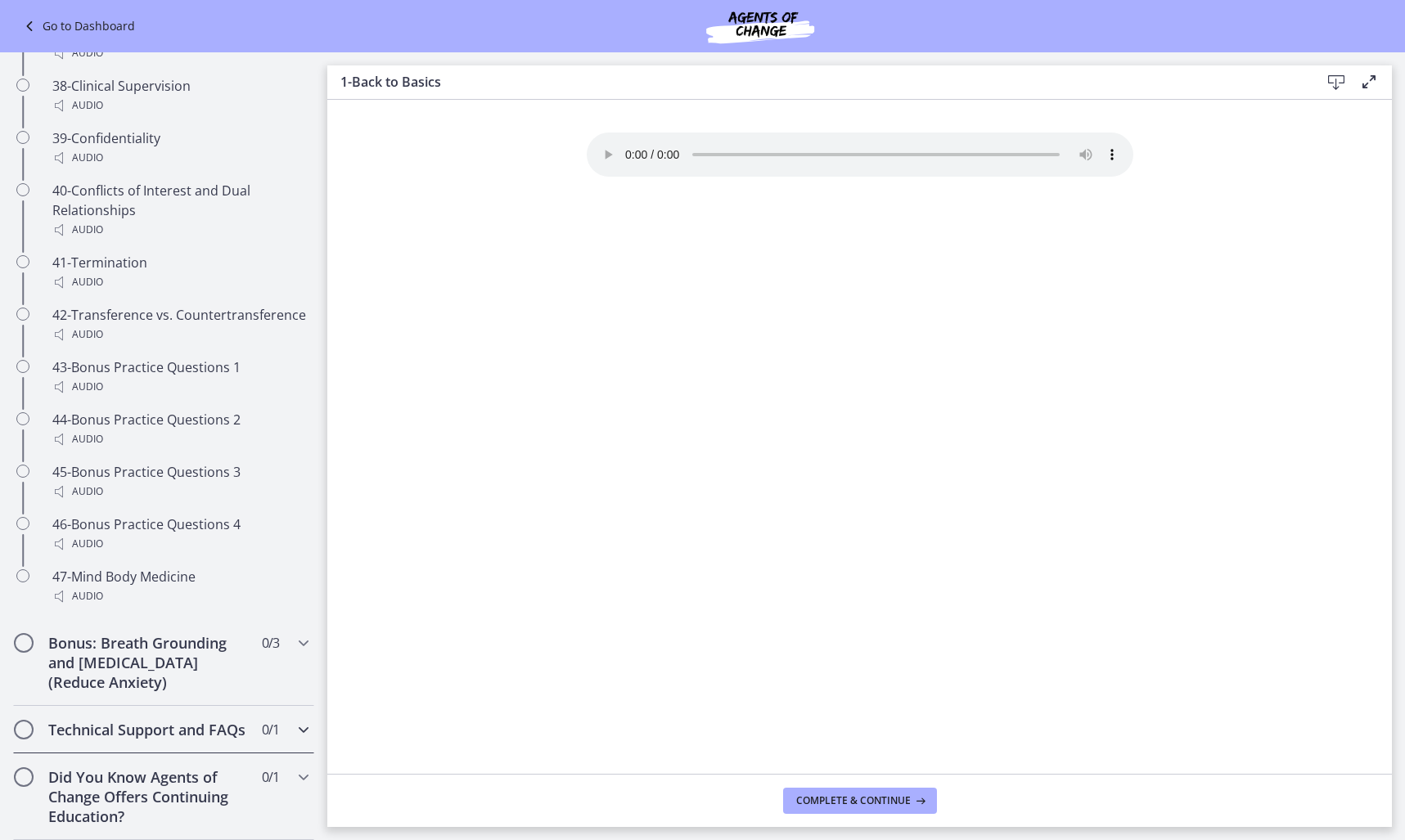
click at [174, 725] on h2 "Technical Support and FAQs" at bounding box center [147, 729] width 200 height 20
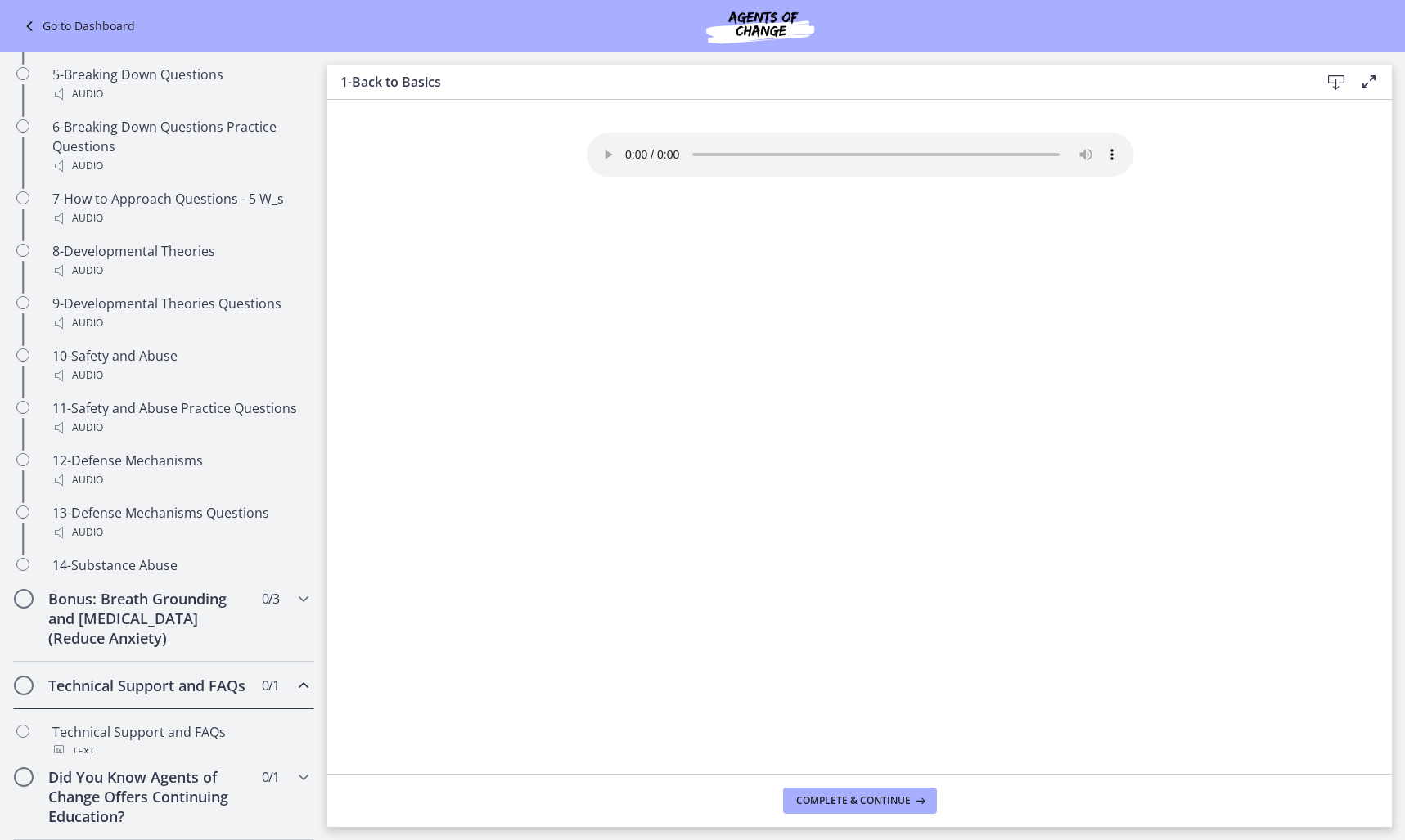
scroll to position [571, 0]
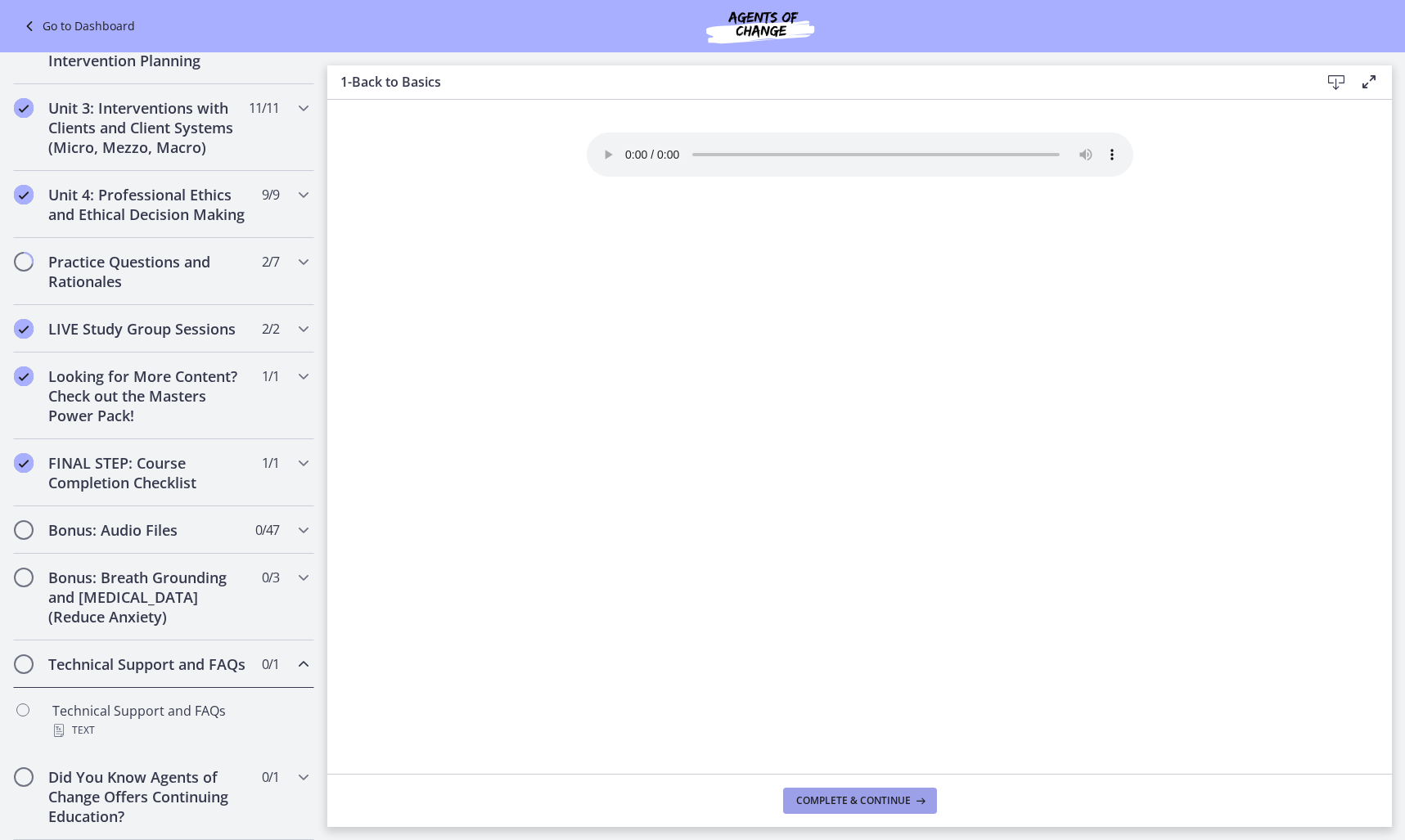
click at [906, 805] on span "Complete & continue" at bounding box center [853, 802] width 115 height 13
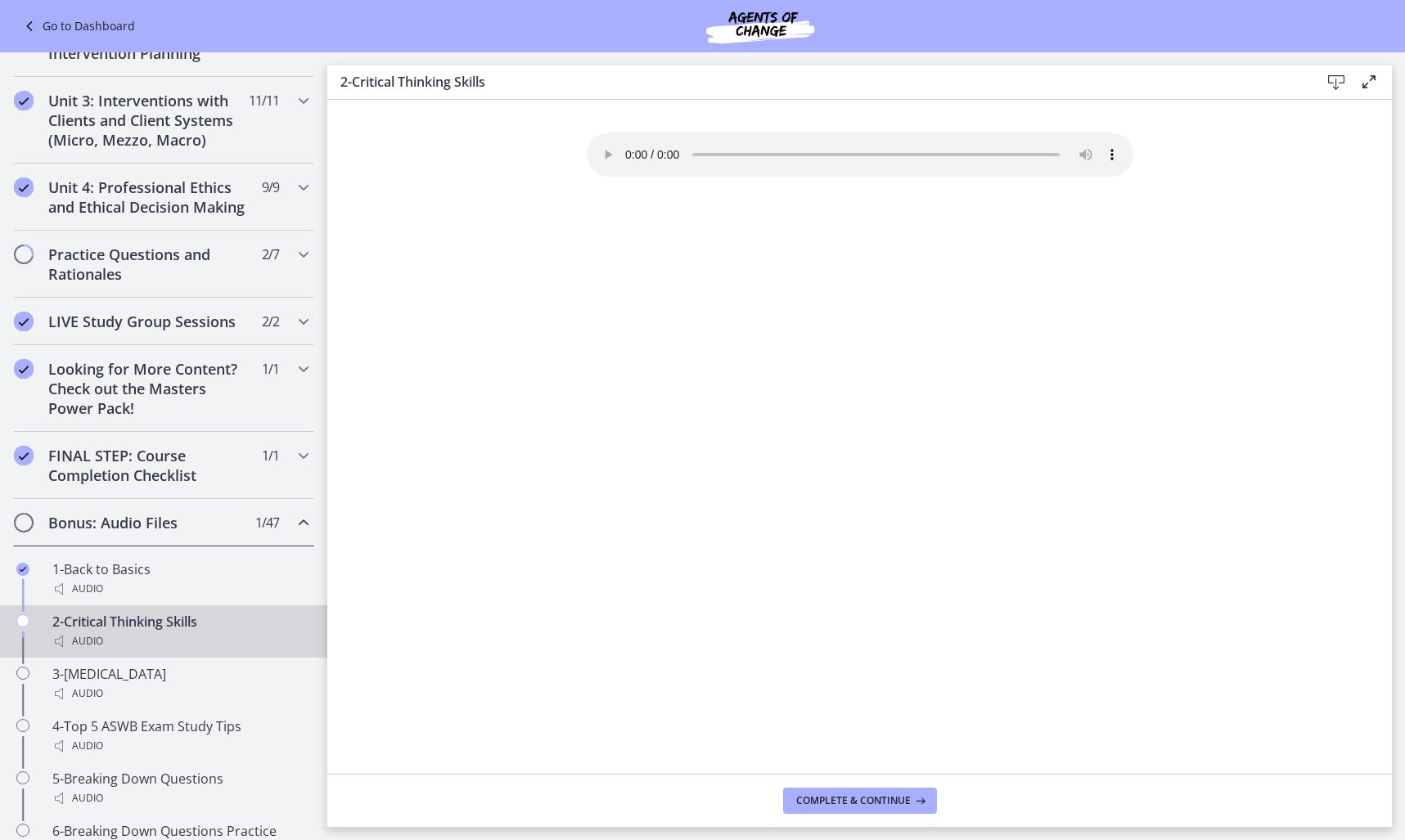
click at [220, 533] on h2 "Bonus: Audio Files" at bounding box center [147, 523] width 200 height 20
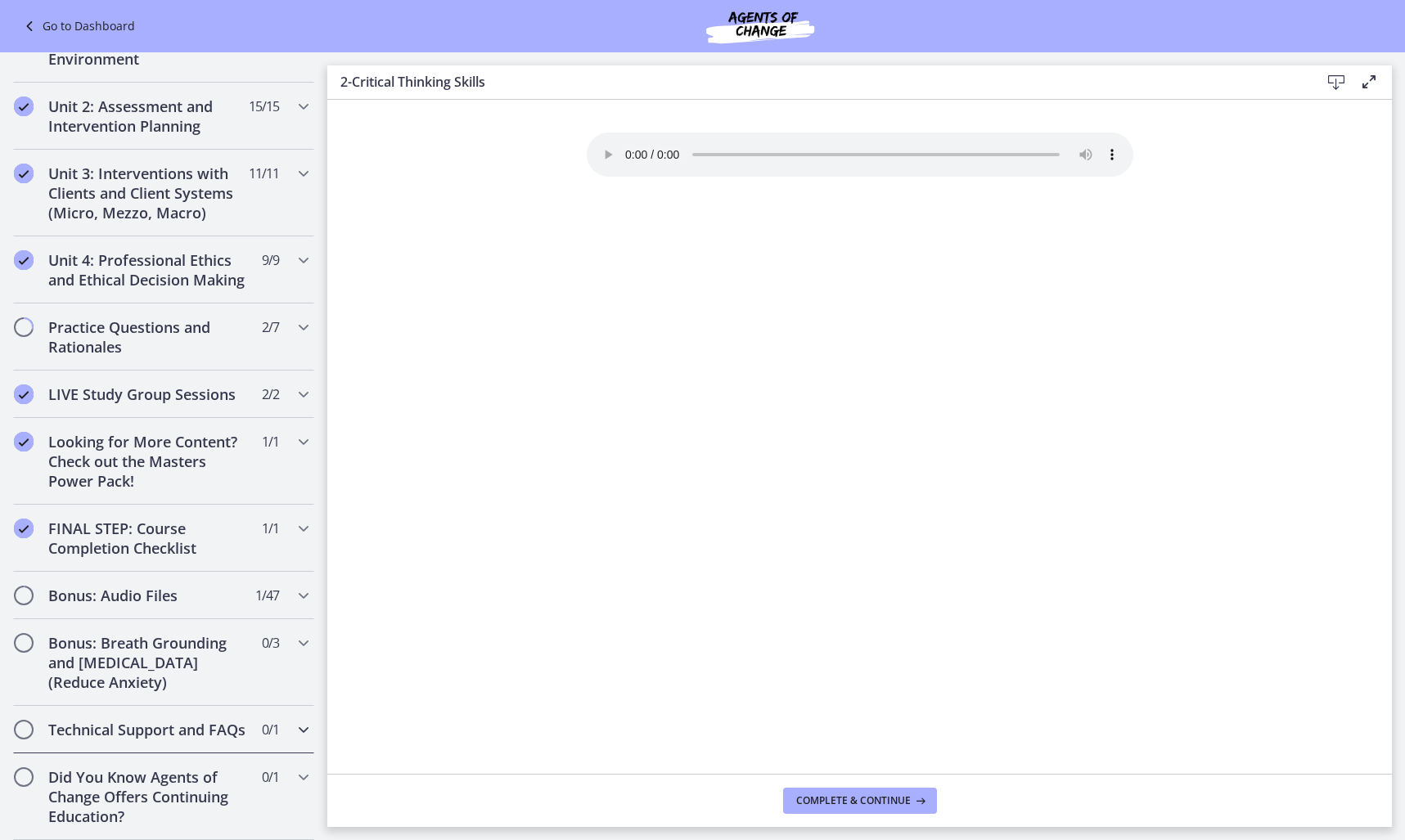
click at [273, 721] on div "Technical Support and FAQs 0 / 1 Completed" at bounding box center [163, 729] width 301 height 48
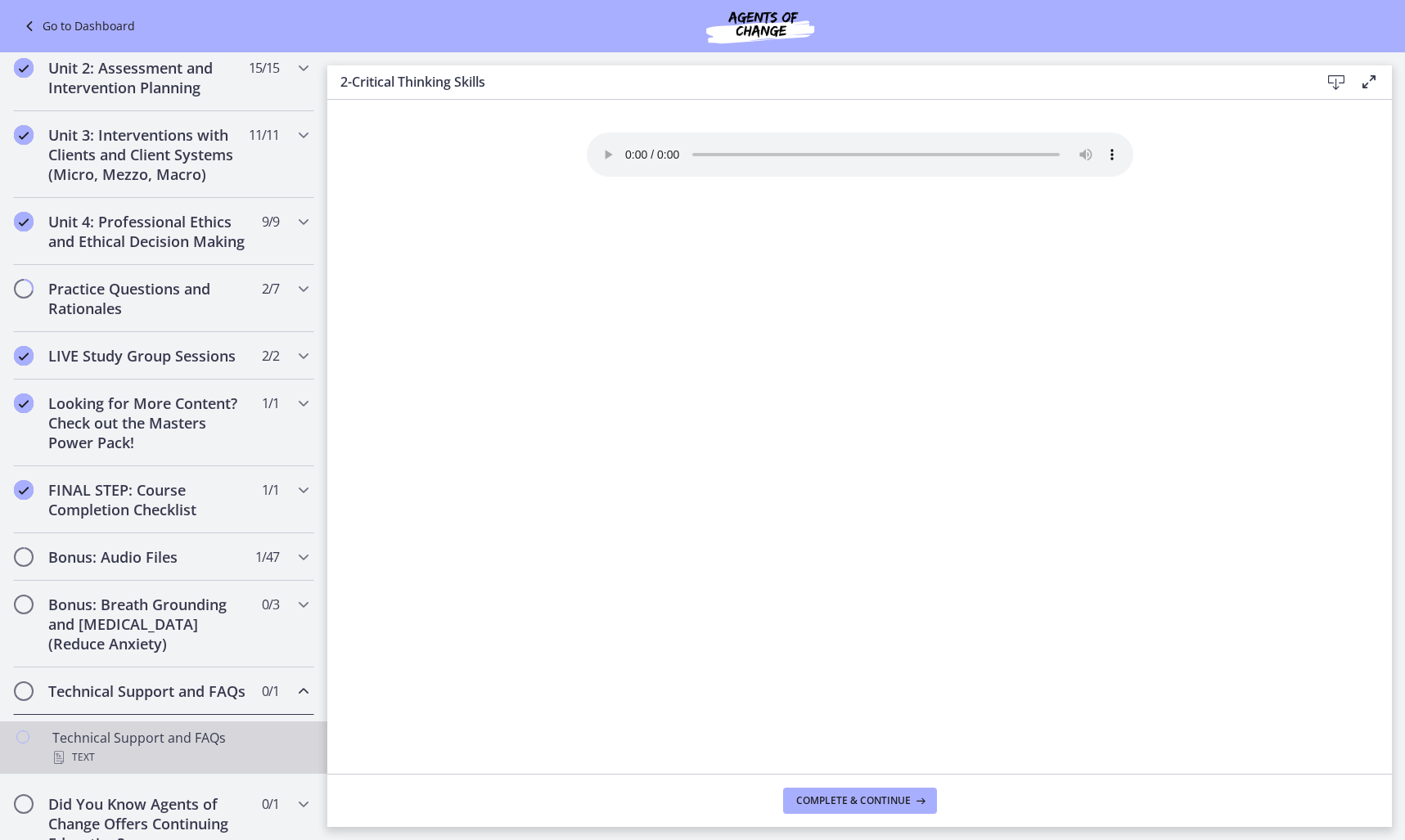
click at [175, 768] on div "Text" at bounding box center [180, 757] width 255 height 20
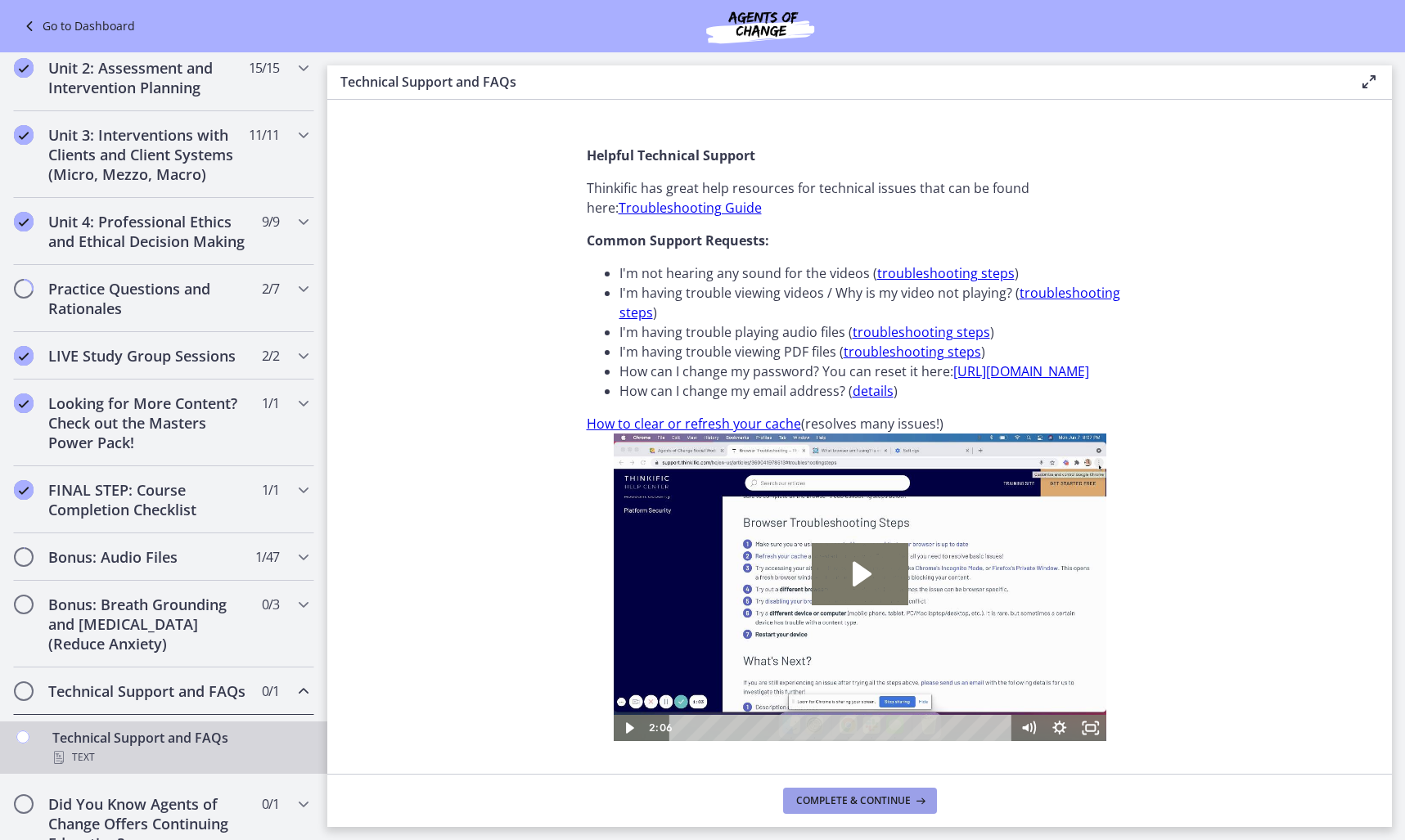
click at [858, 812] on button "Complete & continue" at bounding box center [860, 802] width 154 height 26
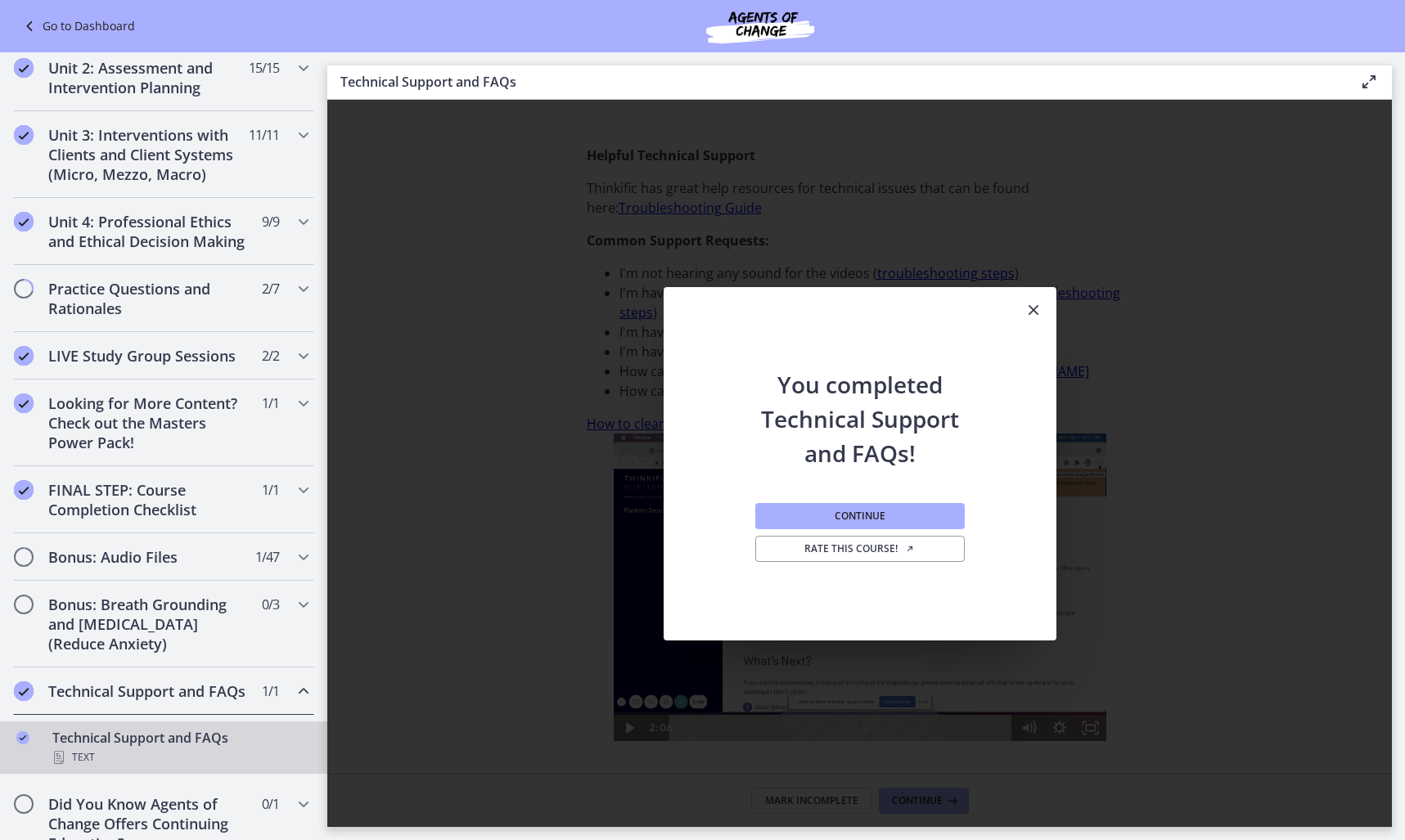
click at [1037, 312] on icon "Close" at bounding box center [1033, 310] width 20 height 20
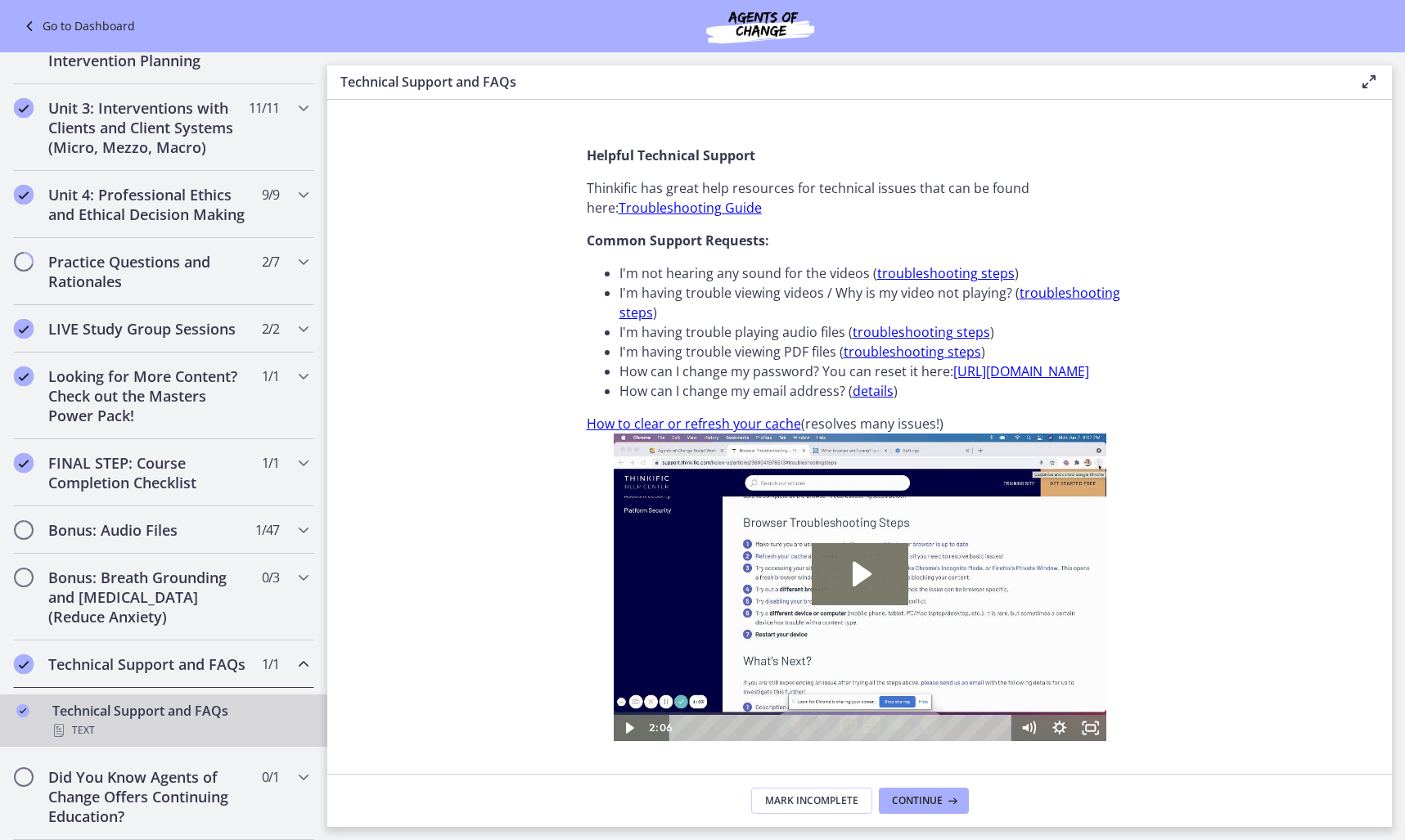
scroll to position [571, 0]
click at [189, 782] on h2 "Did You Know Agents of Change Offers Continuing Education?" at bounding box center [147, 797] width 200 height 59
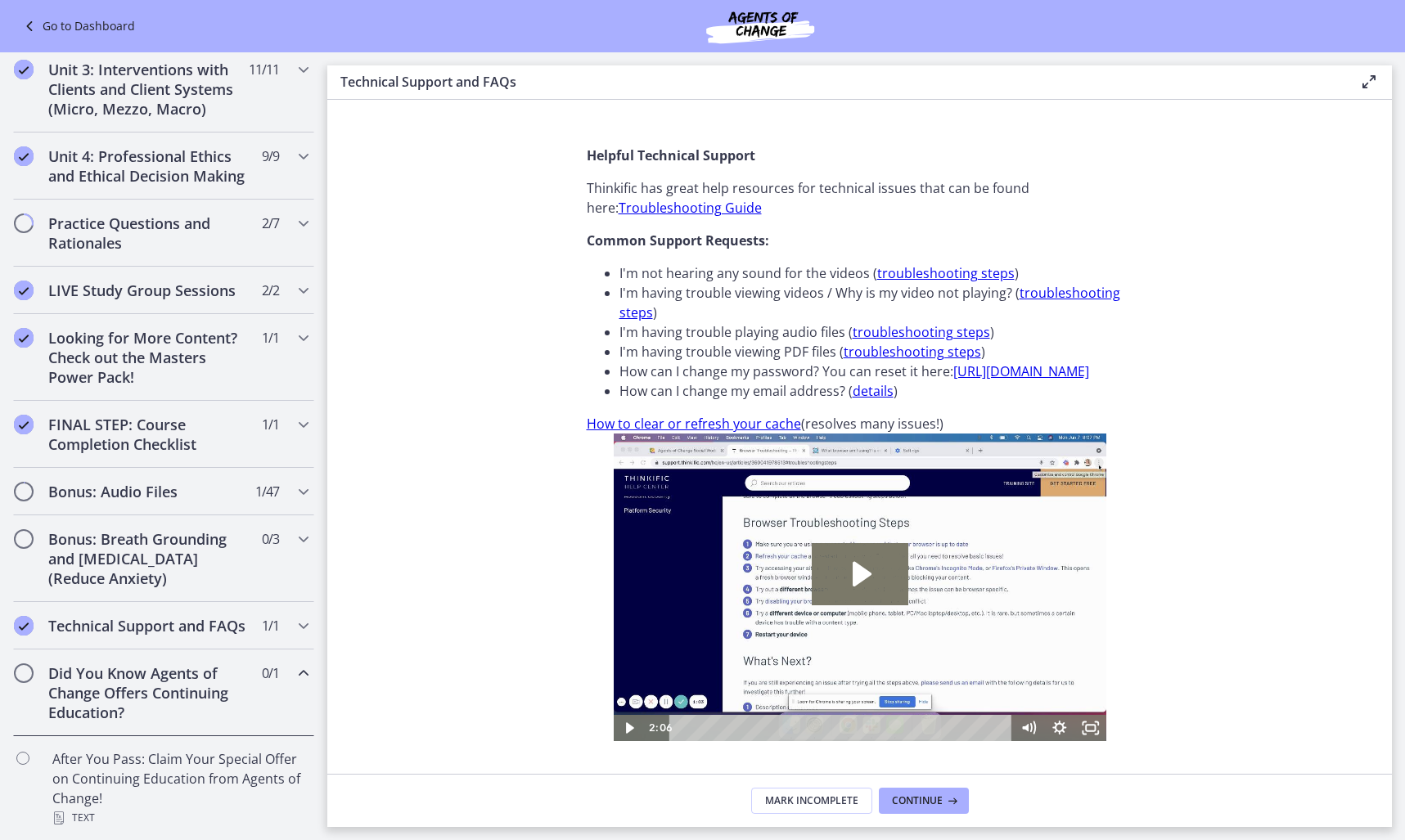
scroll to position [610, 0]
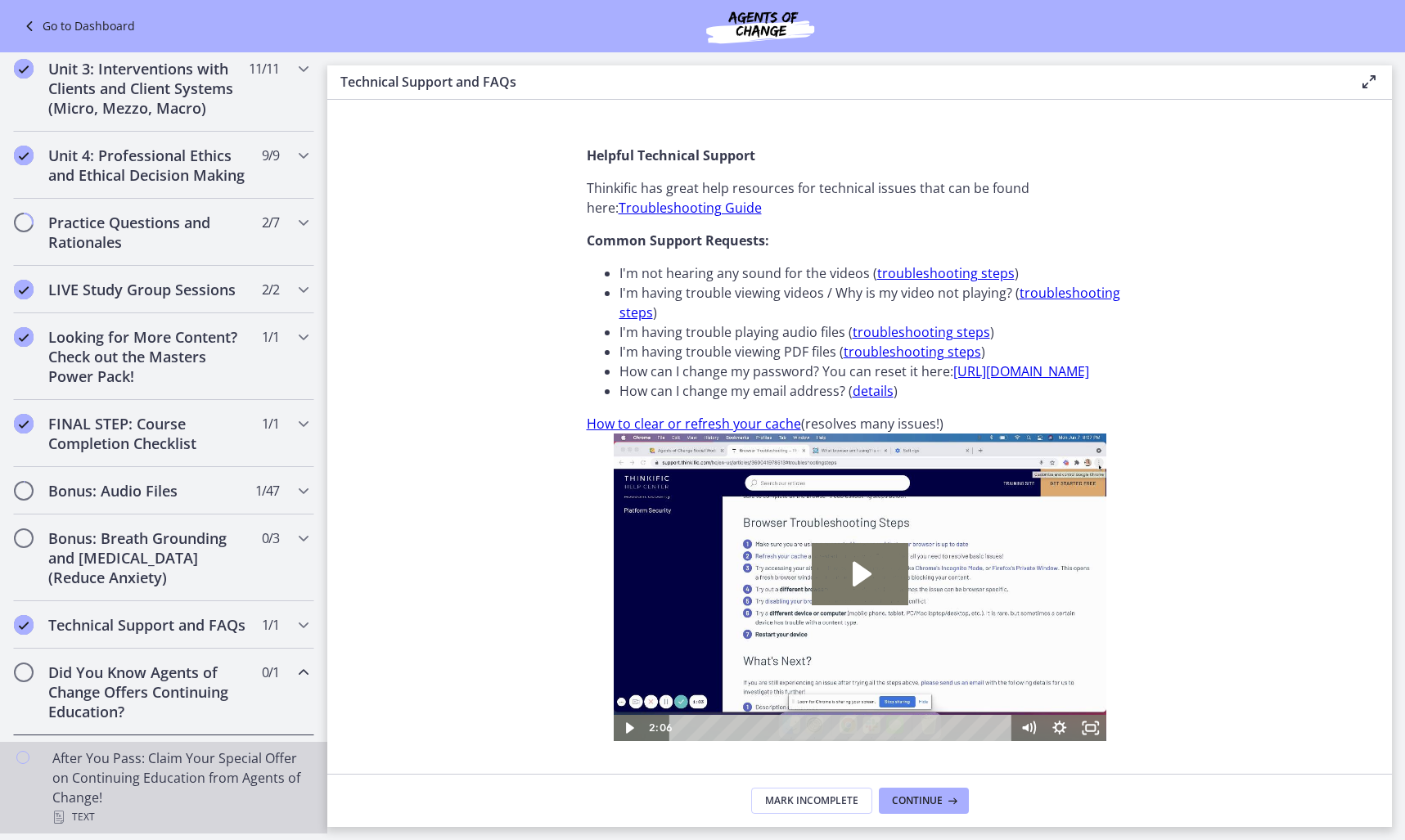
click at [252, 772] on div "After You Pass: Claim Your Special Offer on Continuing Education from Agents of…" at bounding box center [180, 788] width 255 height 79
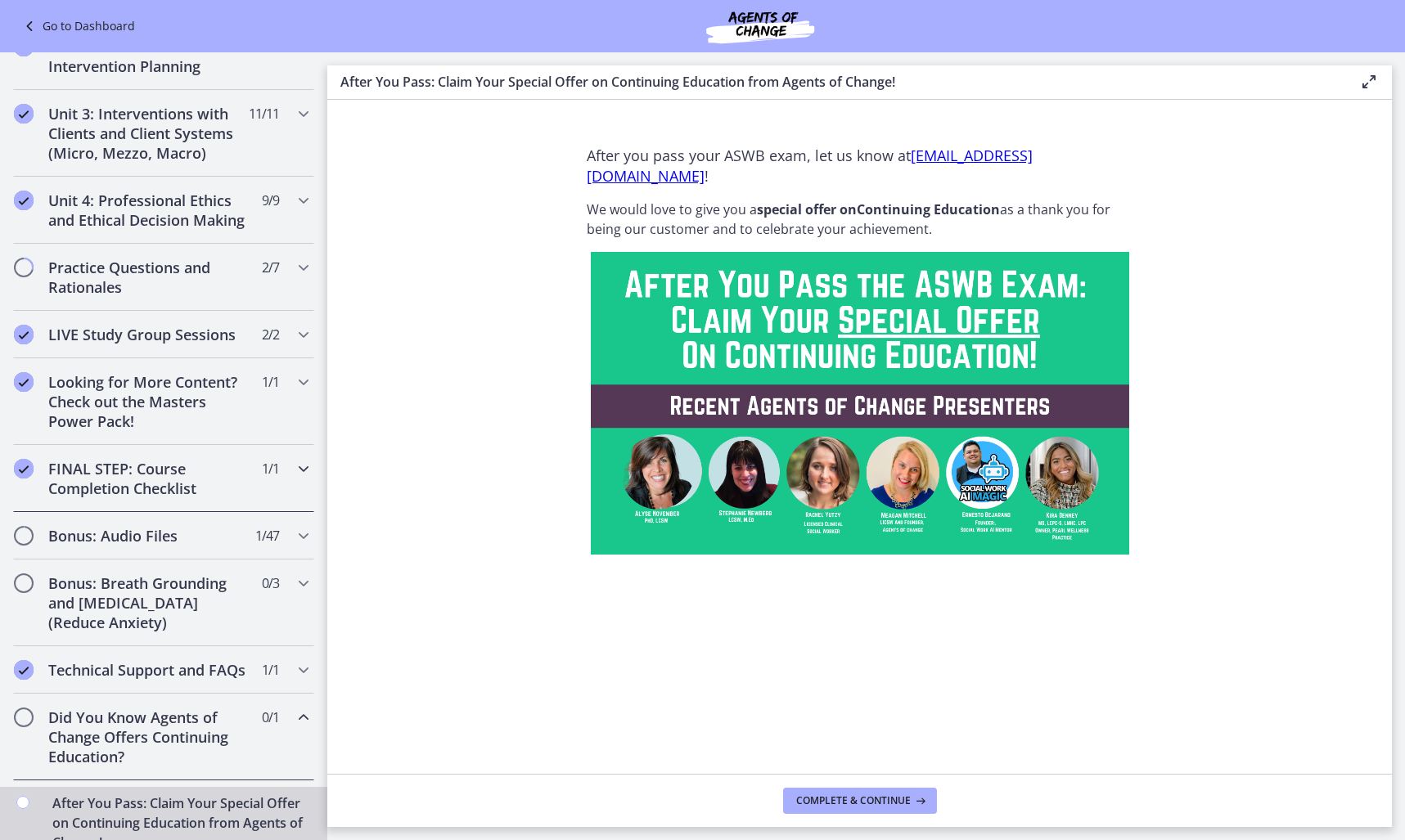
scroll to position [523, 0]
click at [113, 300] on h2 "Practice Questions and Rationales" at bounding box center [147, 281] width 200 height 39
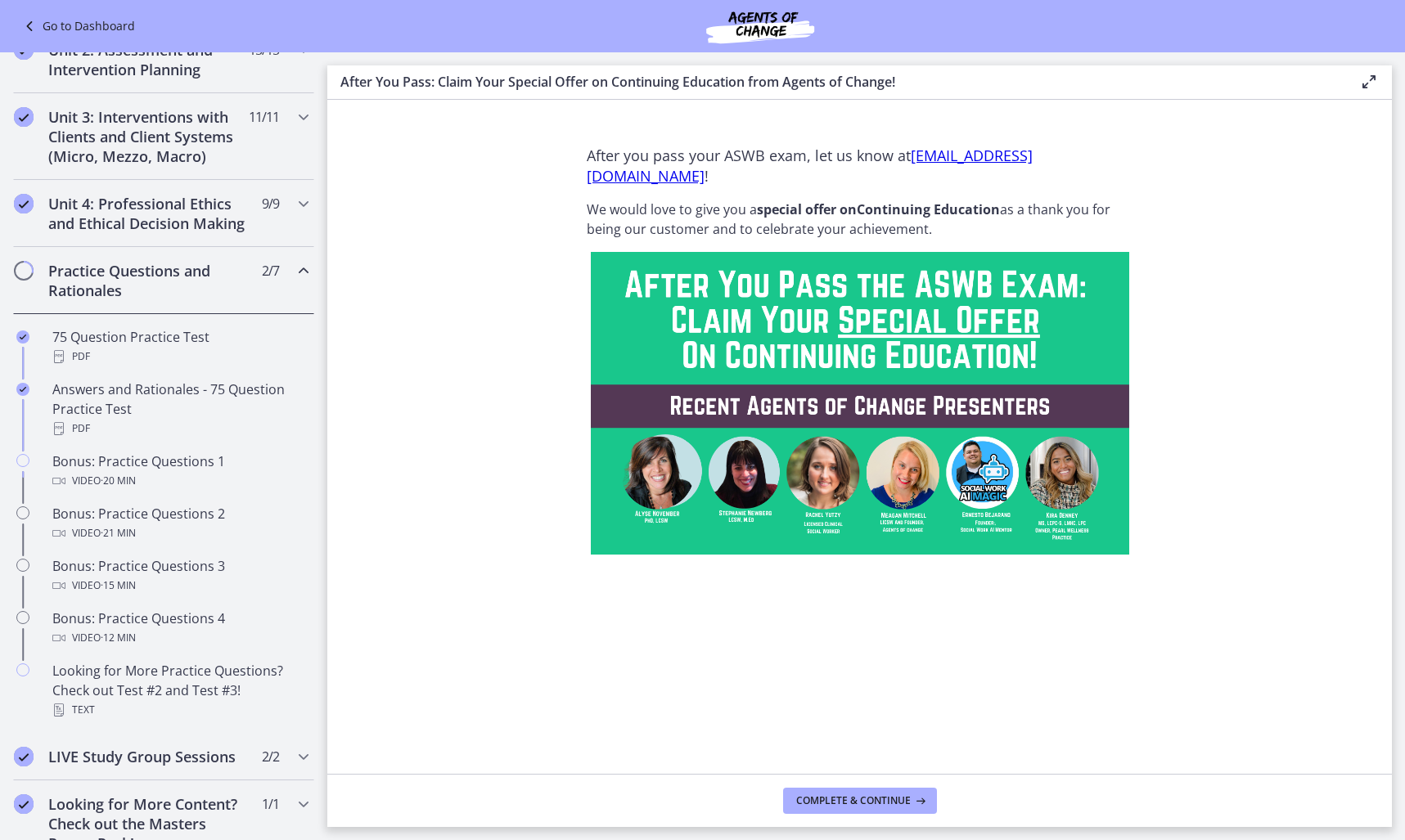
click at [101, 18] on link "Go to Dashboard" at bounding box center [77, 25] width 115 height 20
